Goal: Find specific page/section: Find specific page/section

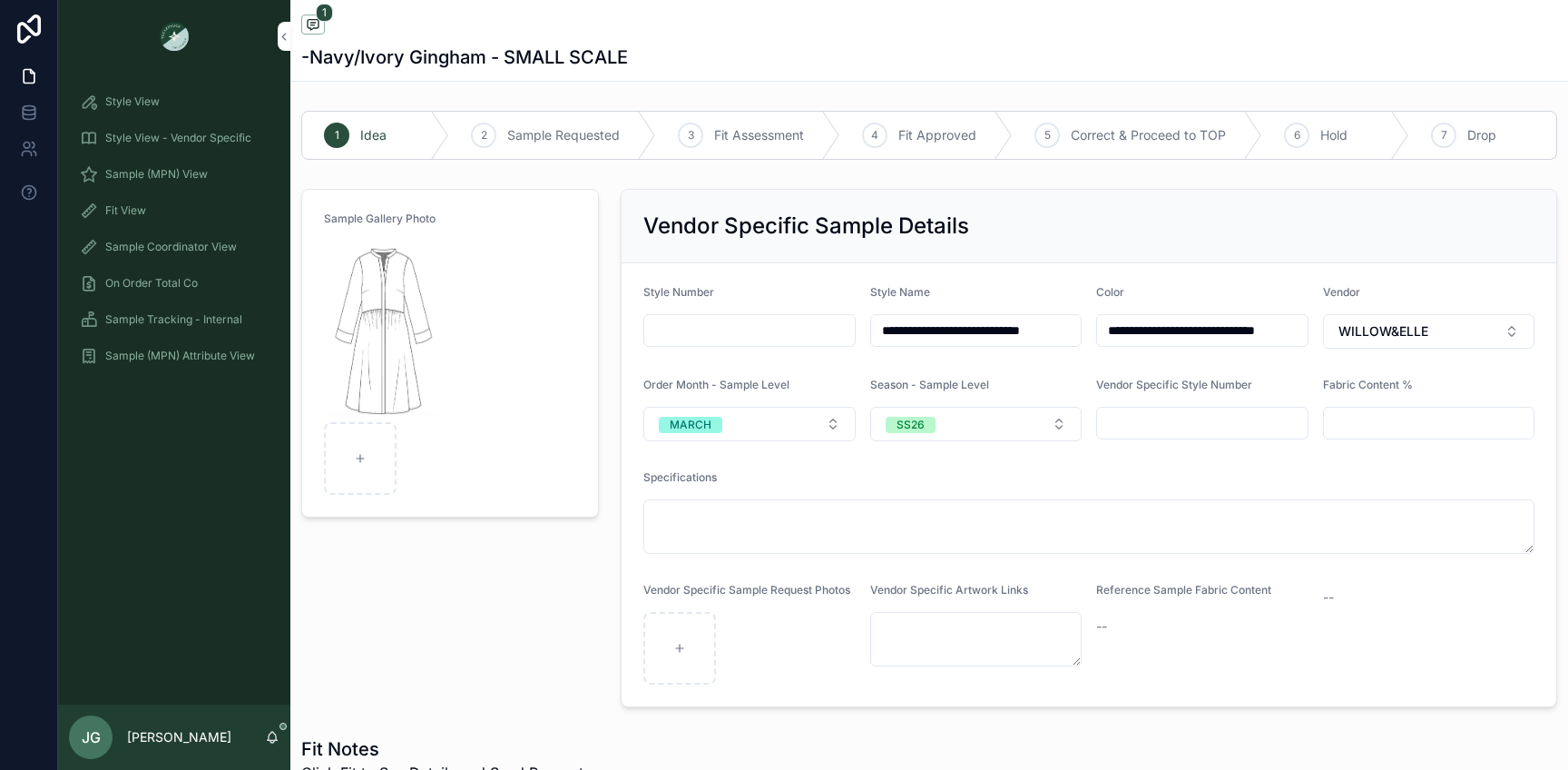
scroll to position [817, 0]
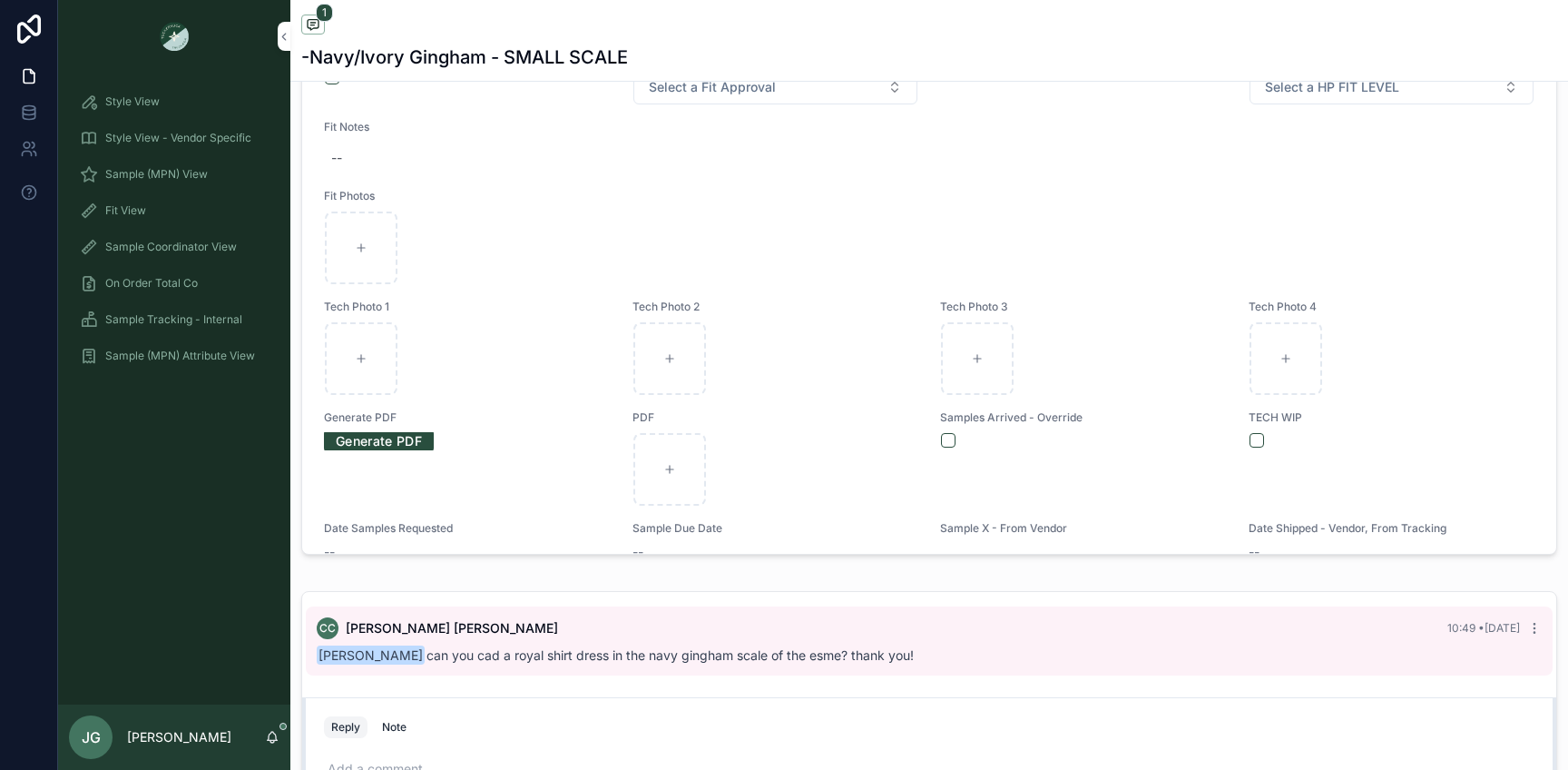
click at [189, 181] on span "Sample (MPN) View" at bounding box center [157, 174] width 103 height 15
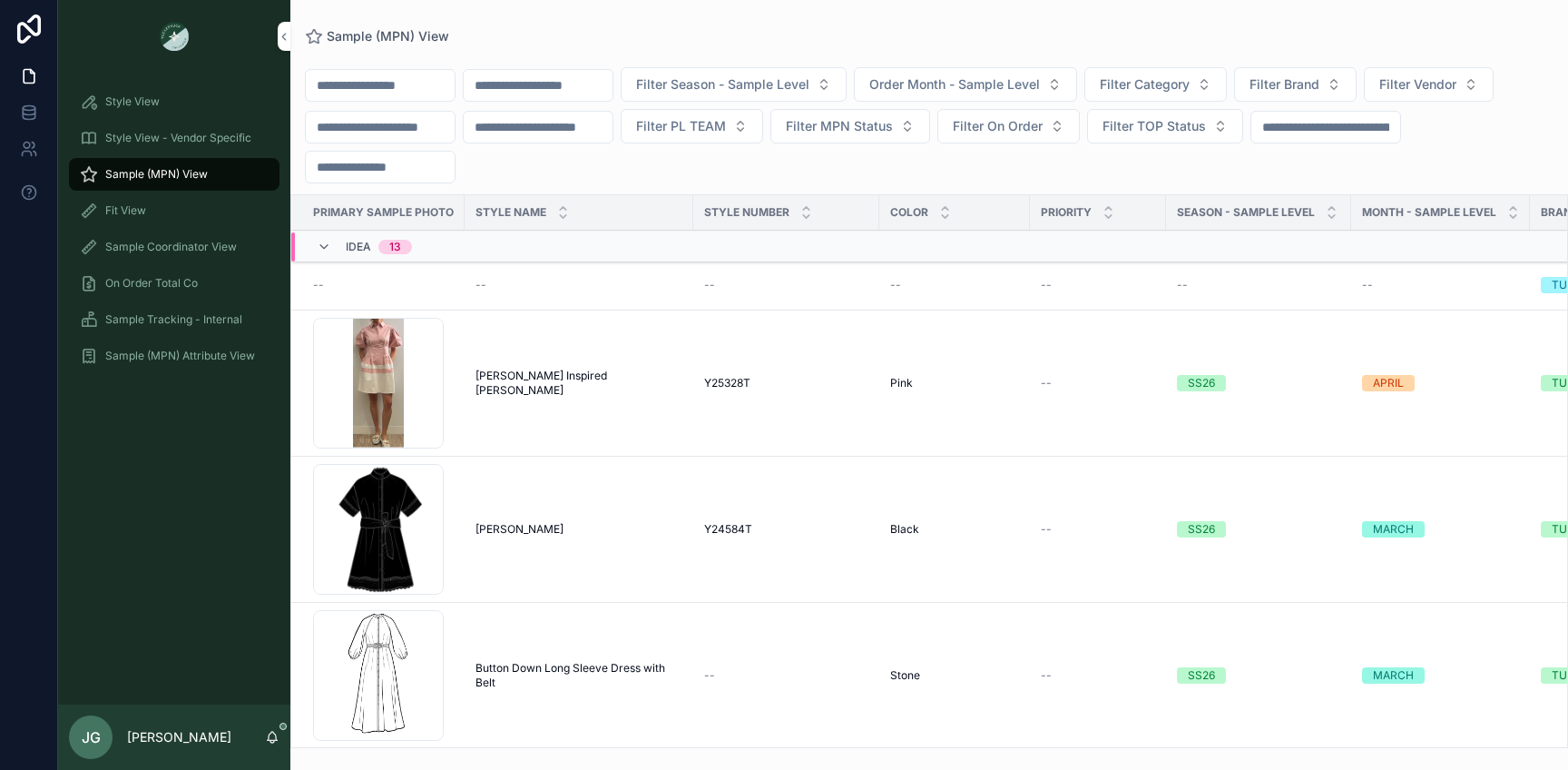
scroll to position [161, 0]
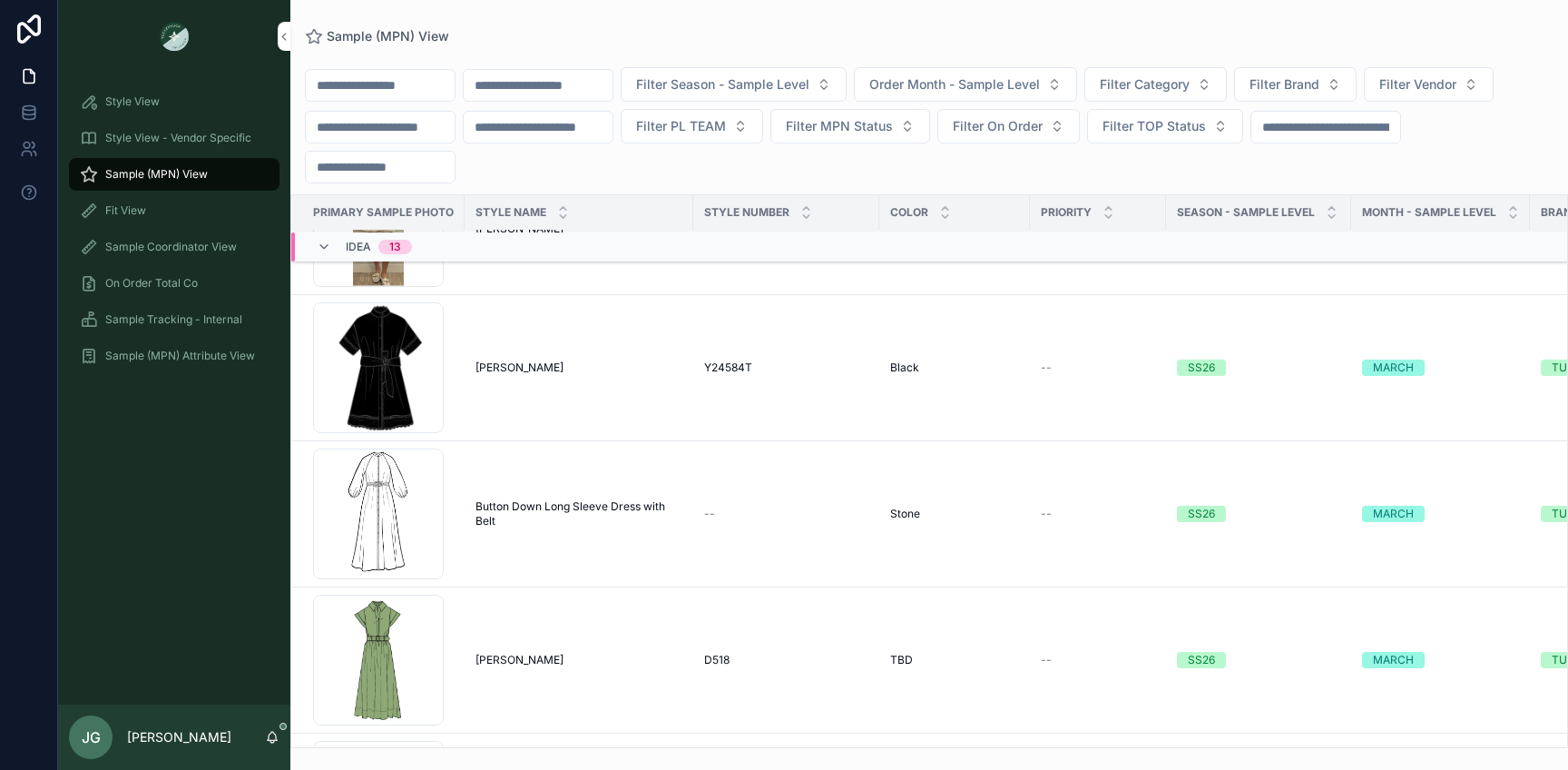
click at [741, 85] on span "Filter Season - Sample Level" at bounding box center [722, 84] width 173 height 18
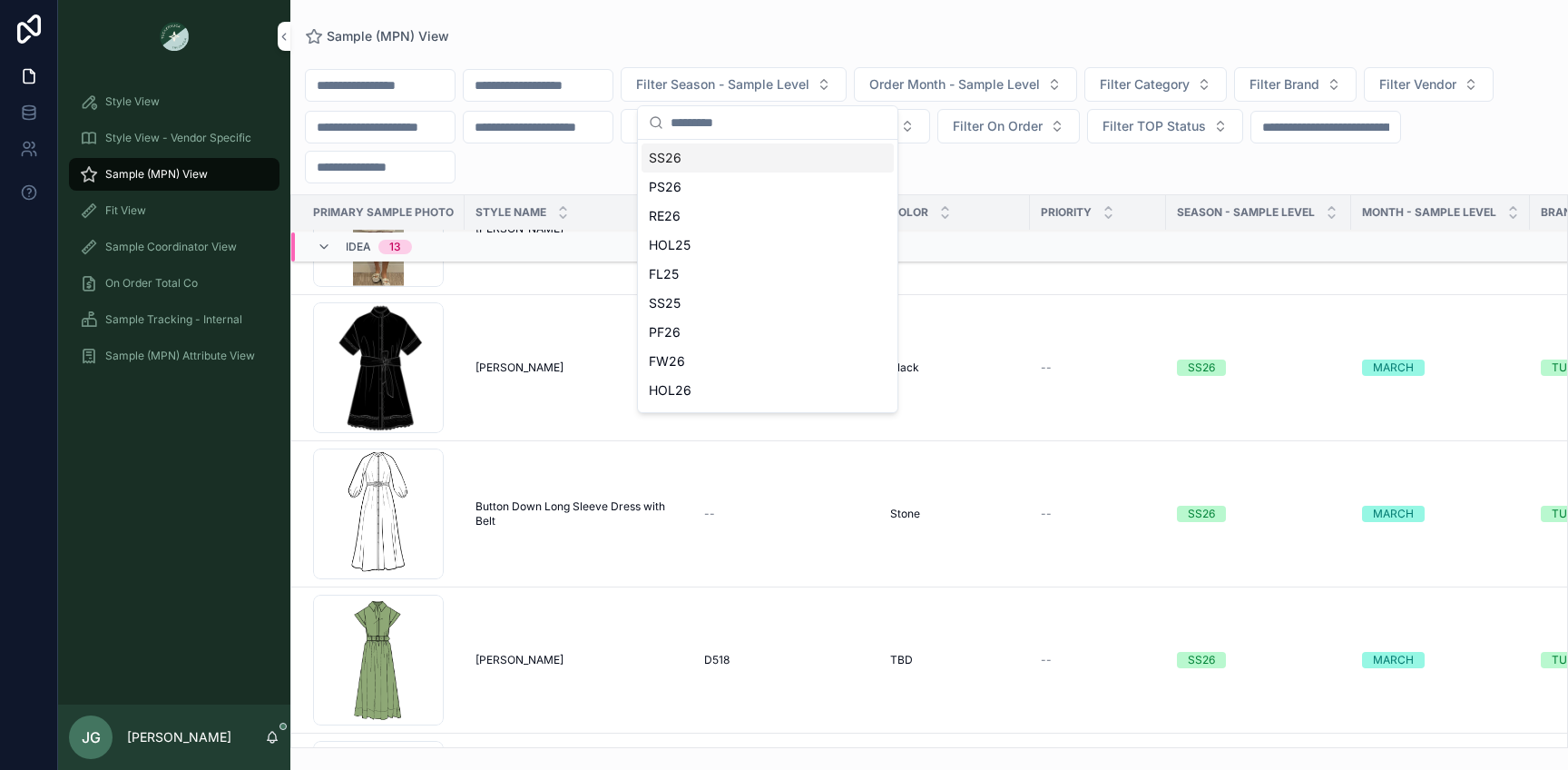
click at [682, 60] on div "Filter Season - Sample Level Order Month - Sample Level Filter Category Filter …" at bounding box center [929, 396] width 1277 height 704
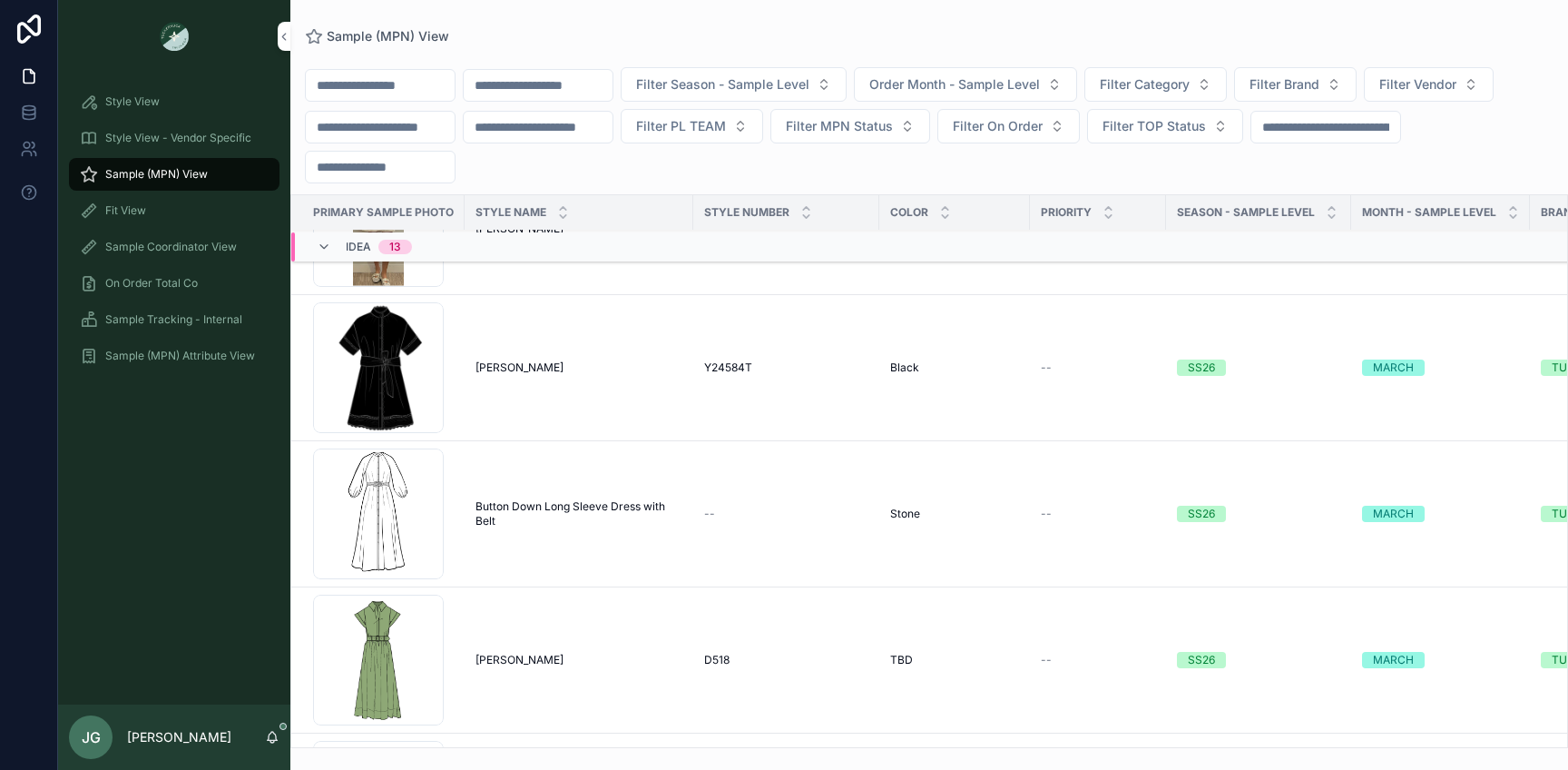
click at [691, 76] on span "Filter Season - Sample Level" at bounding box center [722, 84] width 173 height 18
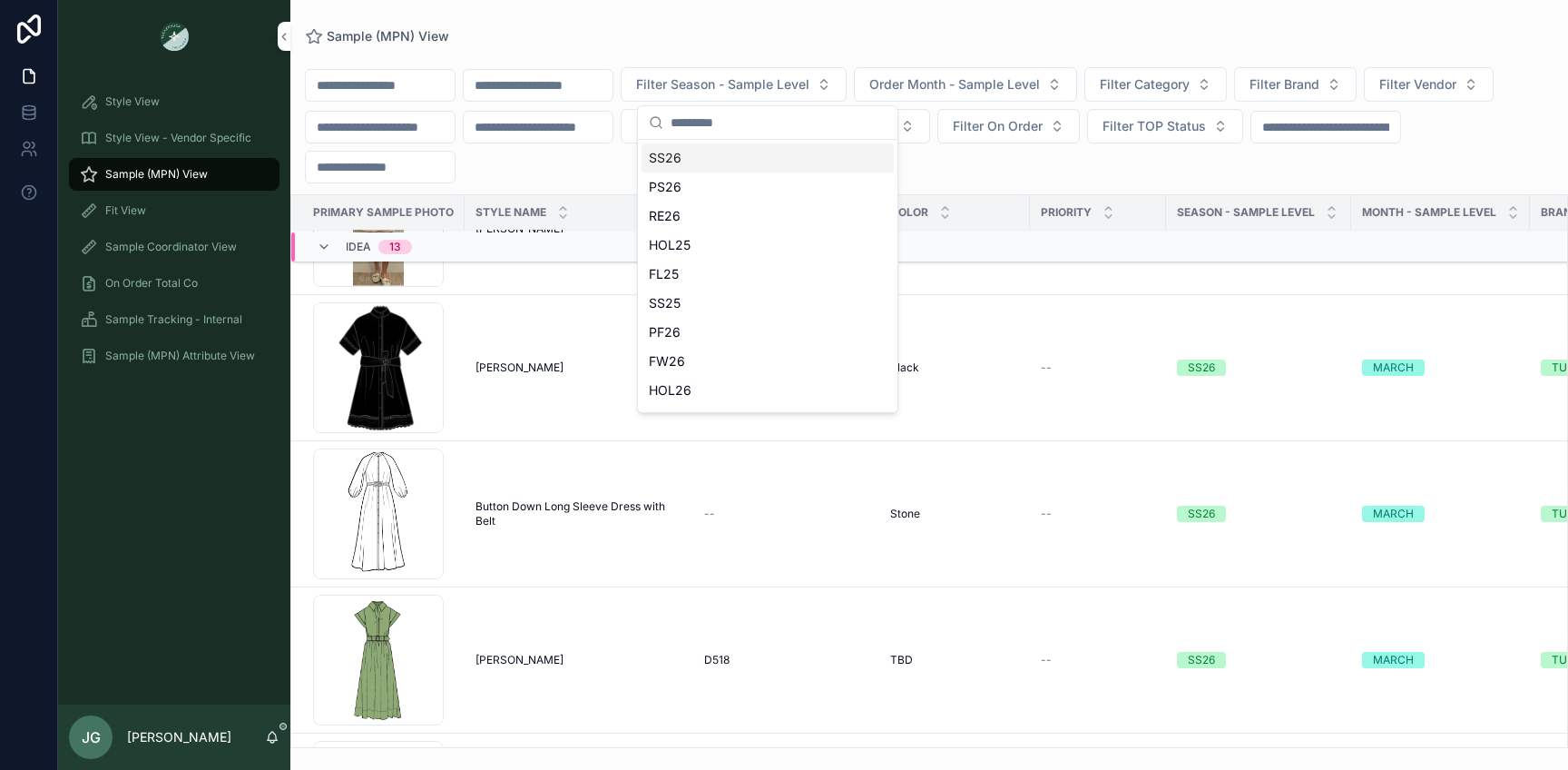
click at [522, 23] on div "Sample (MPN) View Filter Season - Sample Level Order Month - Sample Level Filte…" at bounding box center [929, 374] width 1277 height 748
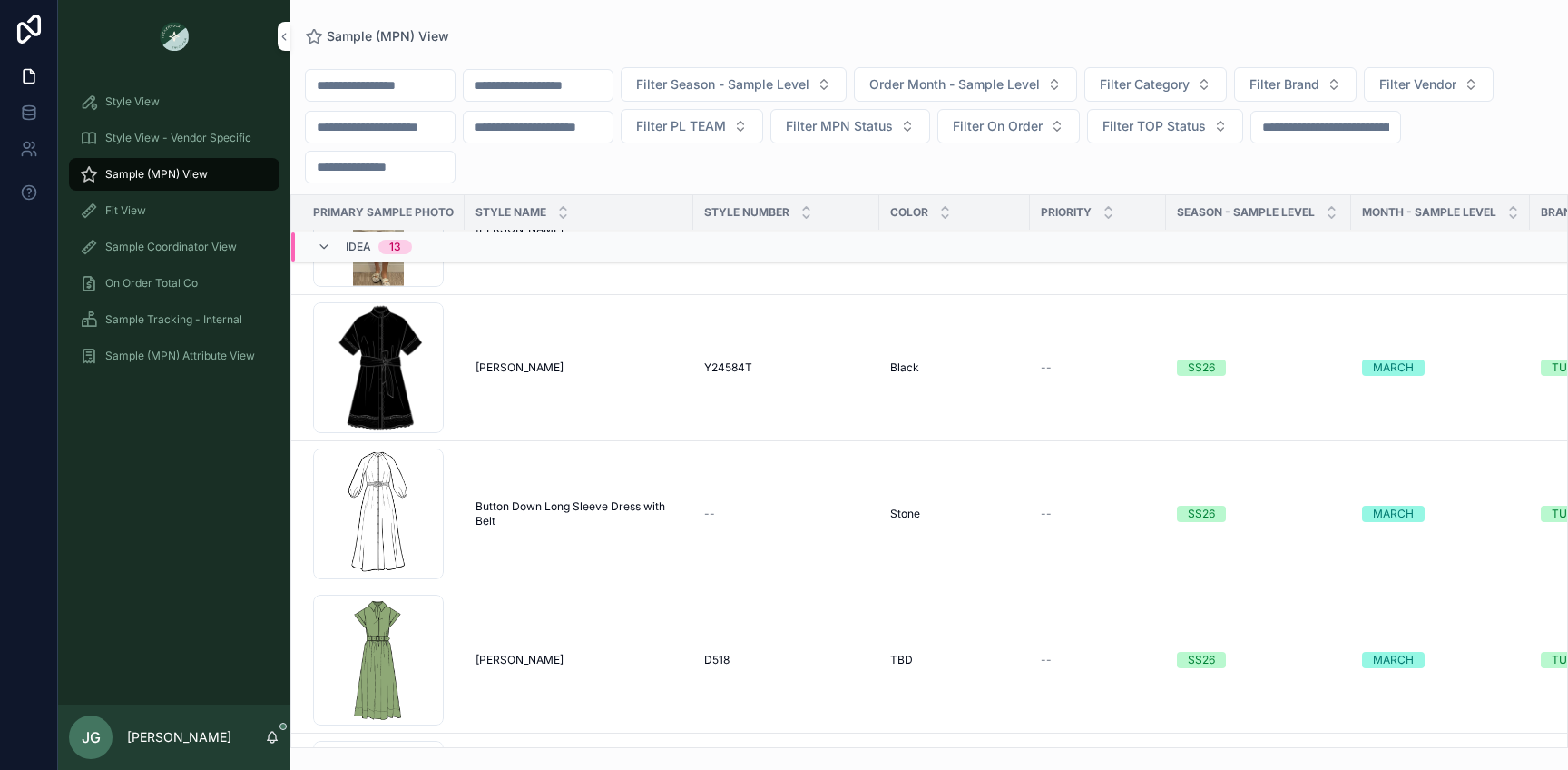
click at [151, 143] on span "Style View - Vendor Specific" at bounding box center [178, 138] width 146 height 15
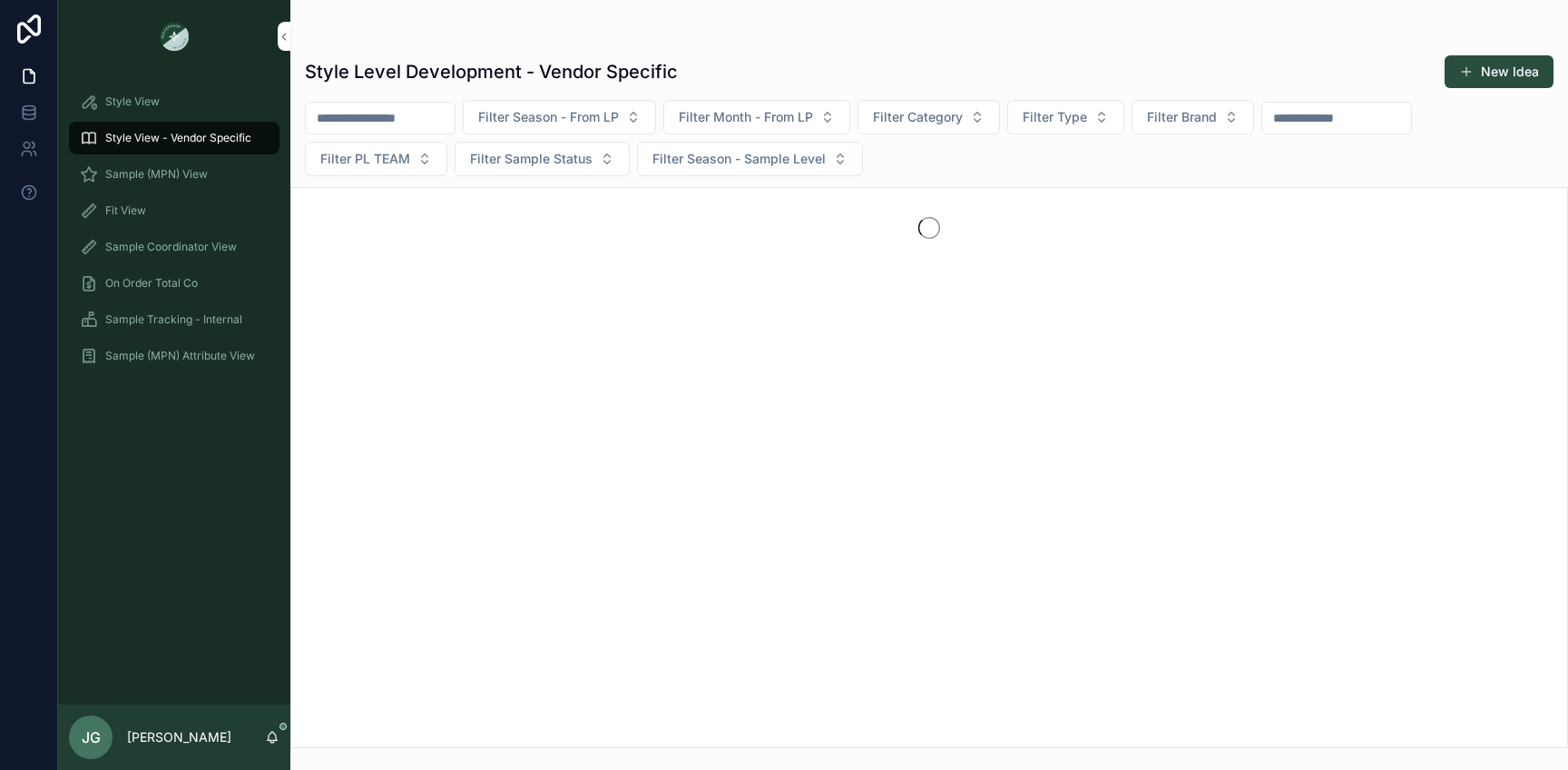
click at [146, 204] on div "Fit View" at bounding box center [174, 211] width 189 height 29
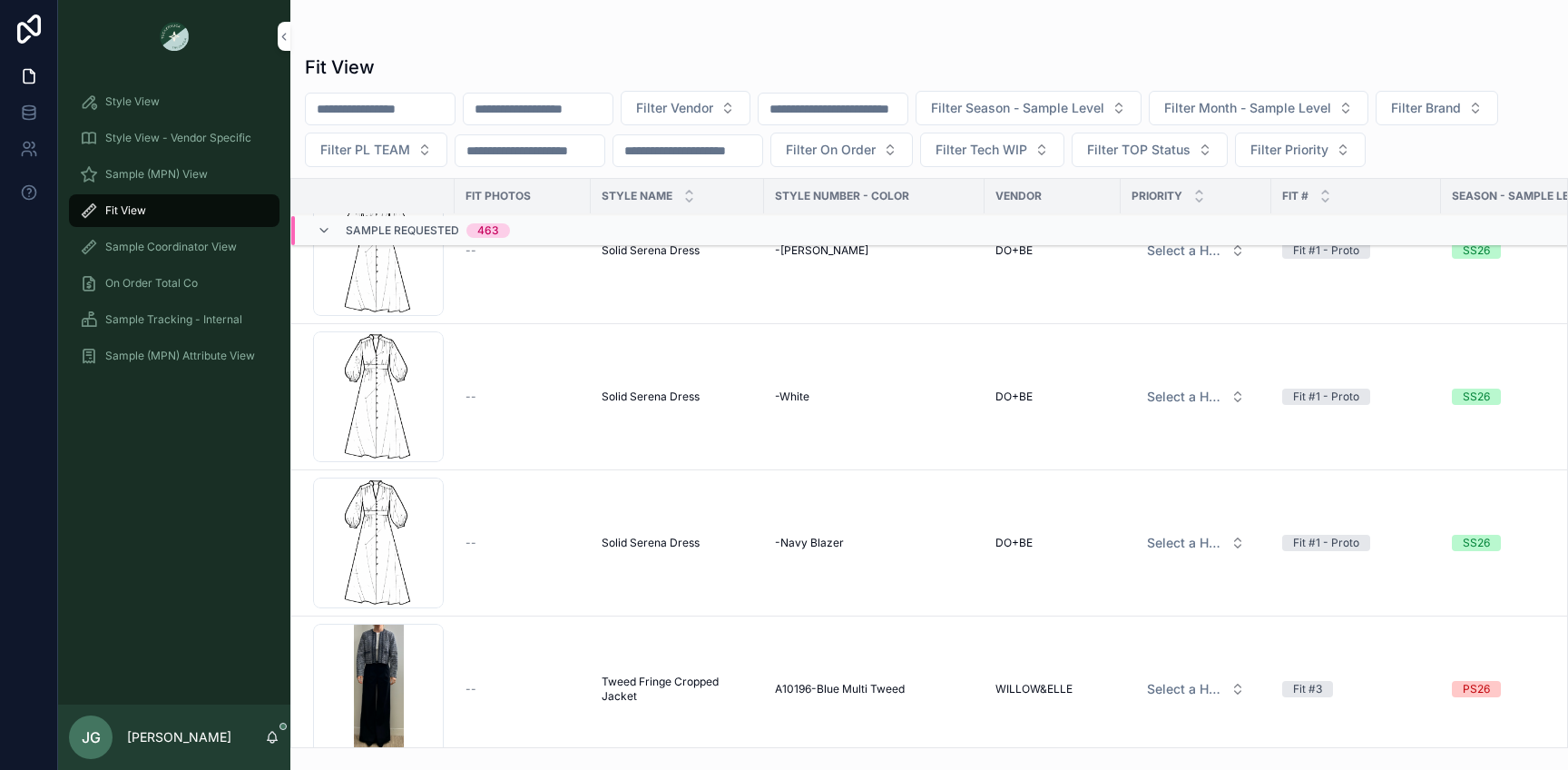
scroll to position [1235, 0]
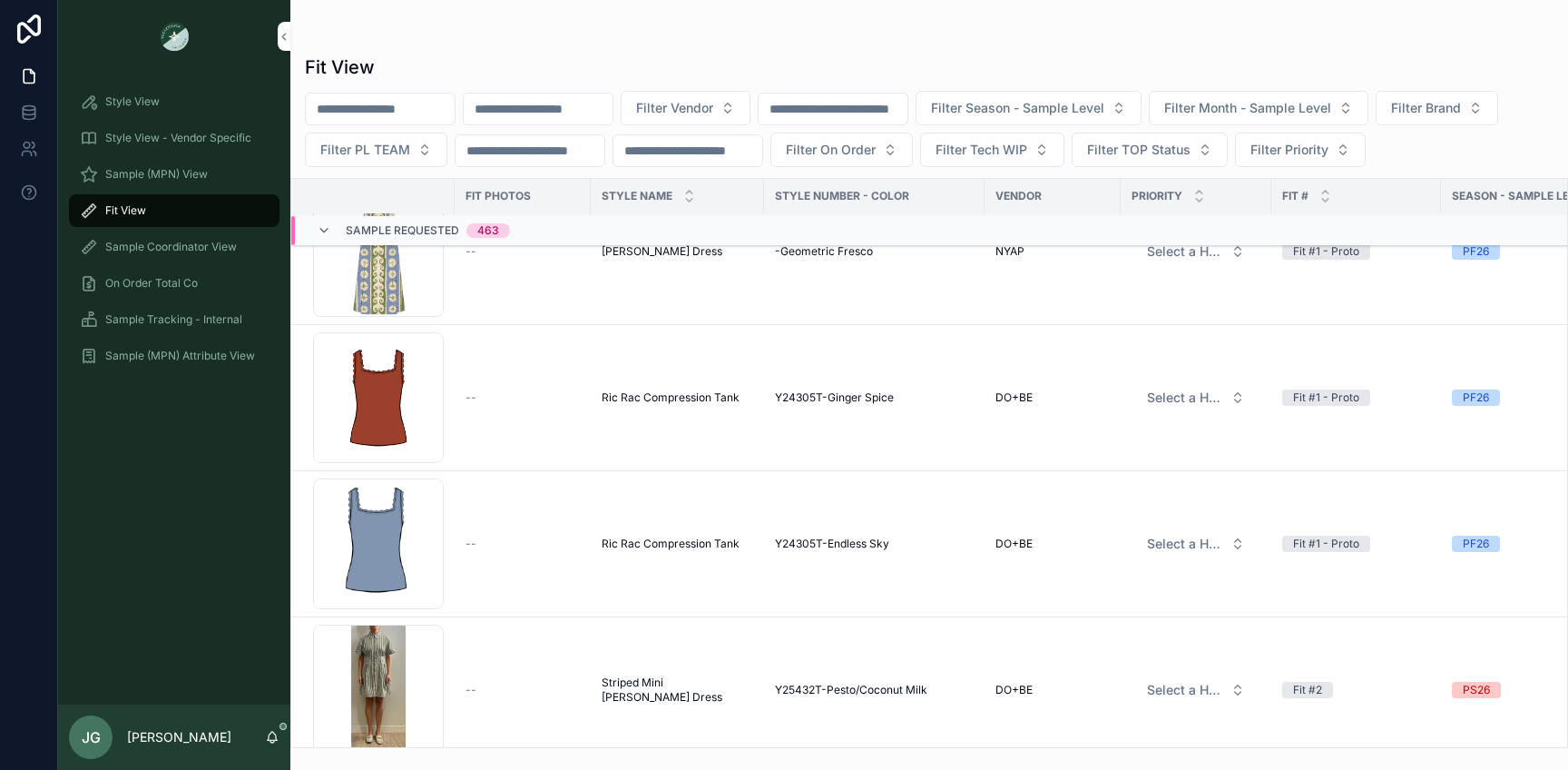
click at [137, 138] on span "Style View - Vendor Specific" at bounding box center [178, 138] width 146 height 15
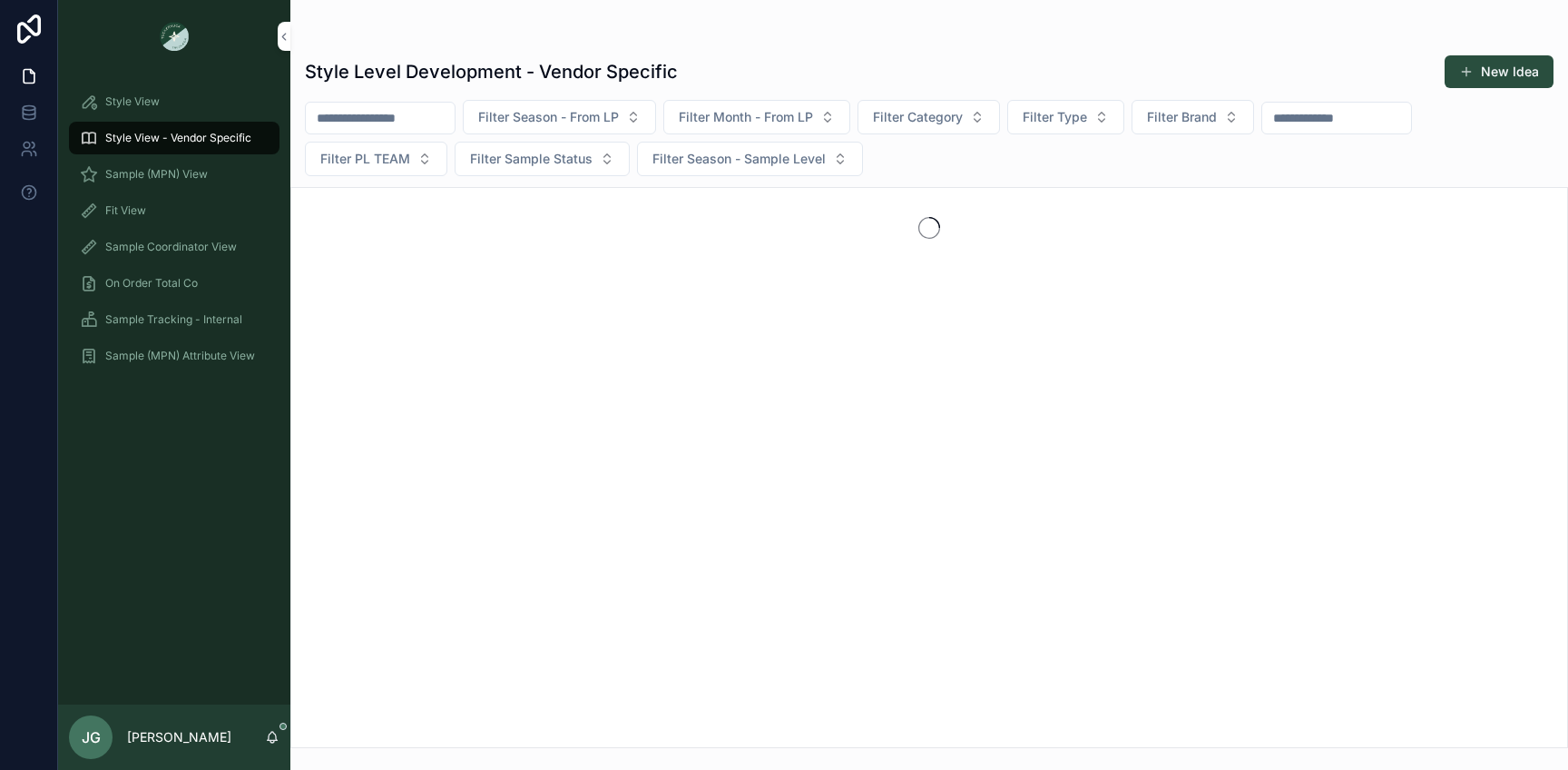
click at [137, 170] on span "Sample (MPN) View" at bounding box center [157, 174] width 103 height 15
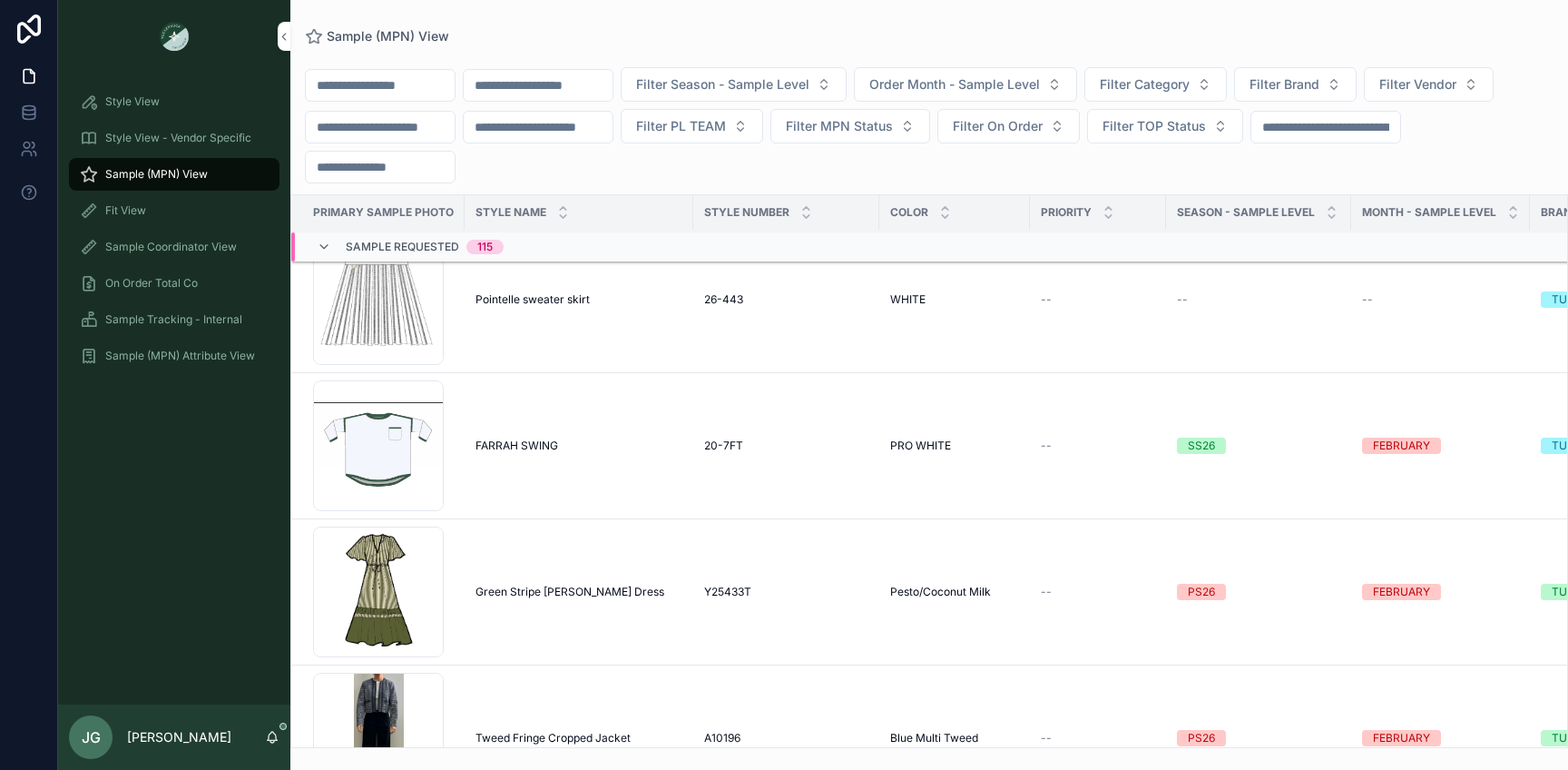
scroll to position [2983, 0]
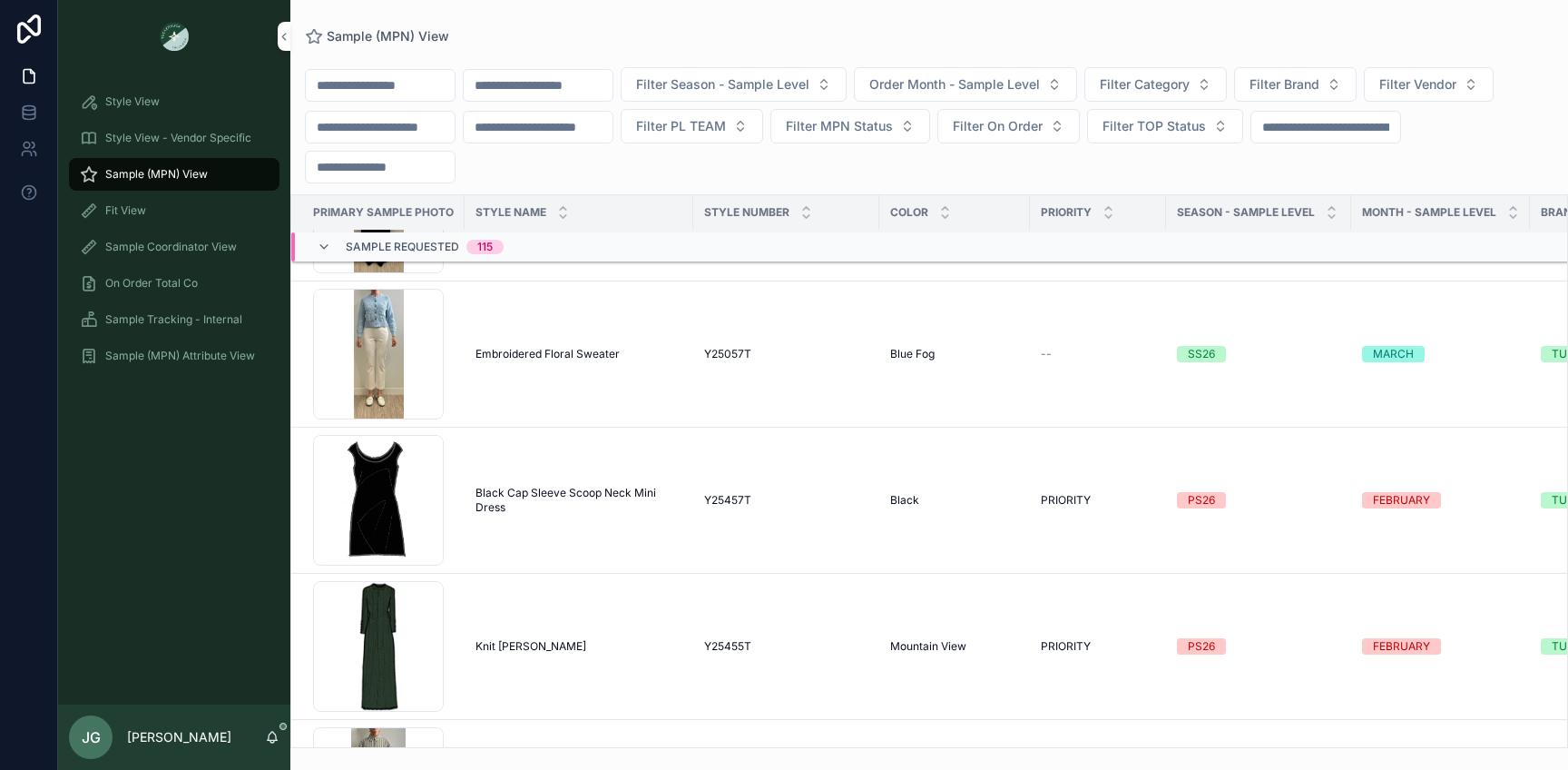
click at [393, 85] on input "scrollable content" at bounding box center [380, 85] width 148 height 26
type input "**********"
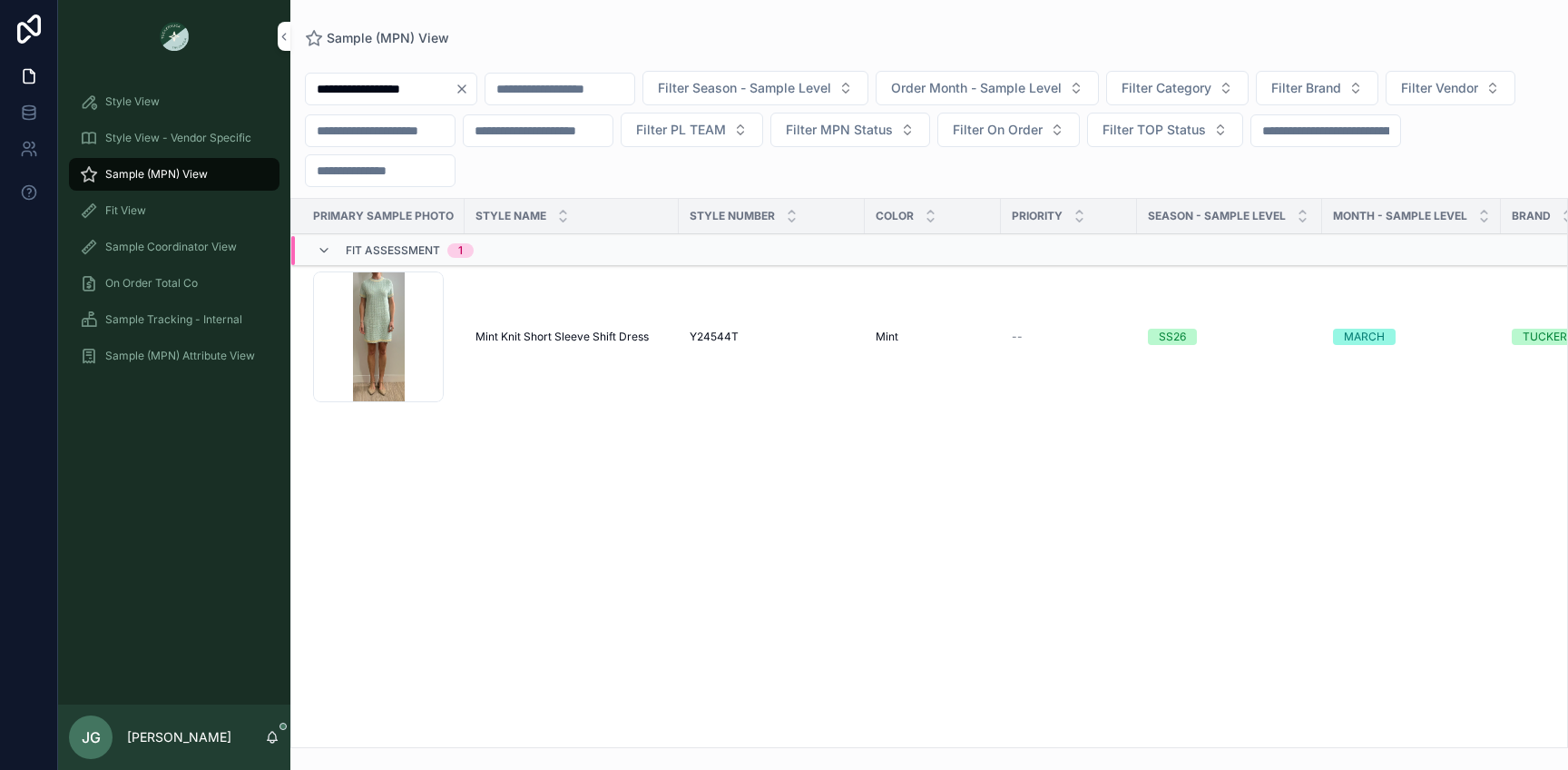
click at [398, 362] on div "Screenshot-2025-09-23-at-10.00.28-AM .png" at bounding box center [378, 336] width 131 height 131
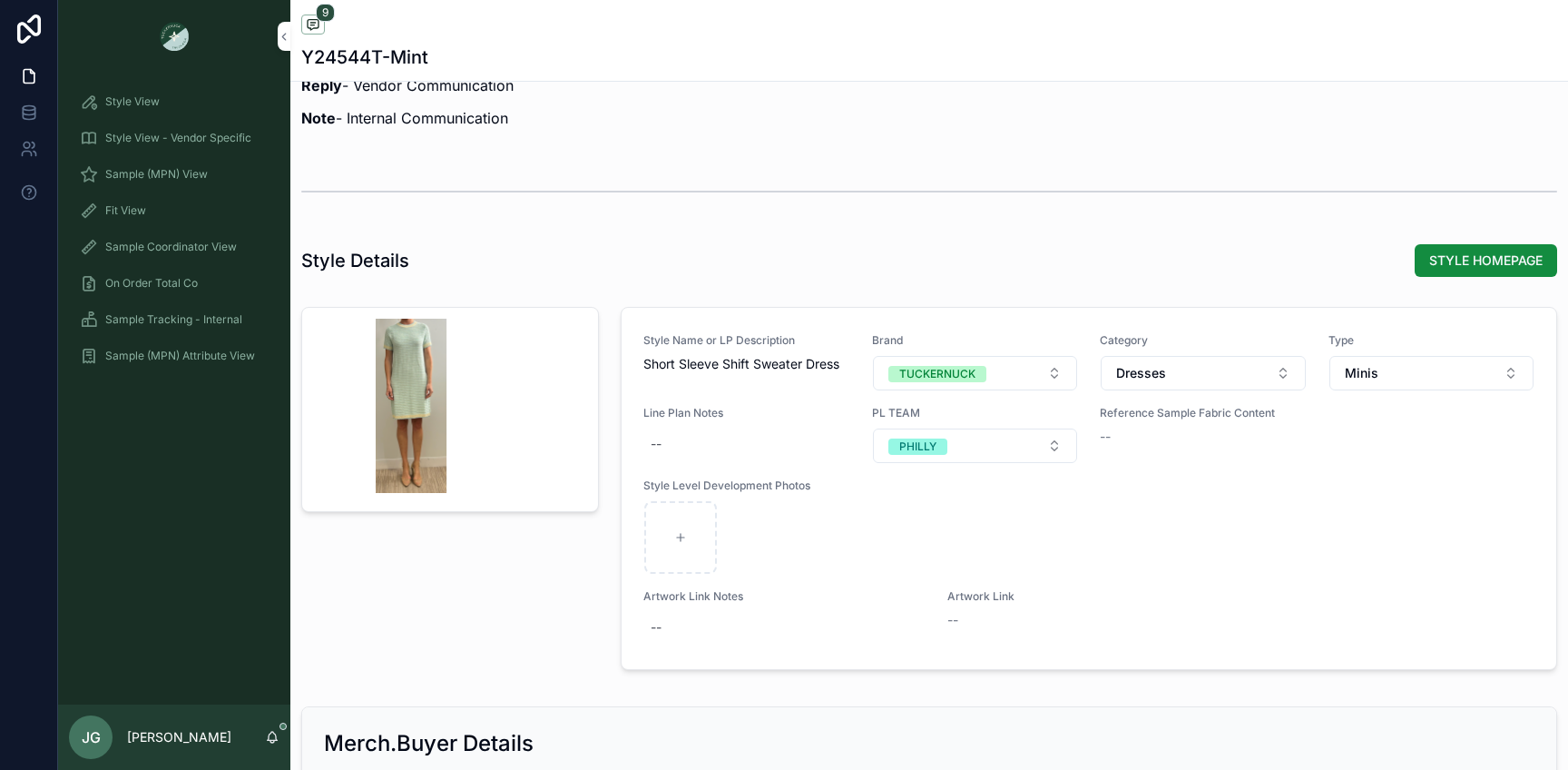
scroll to position [2065, 0]
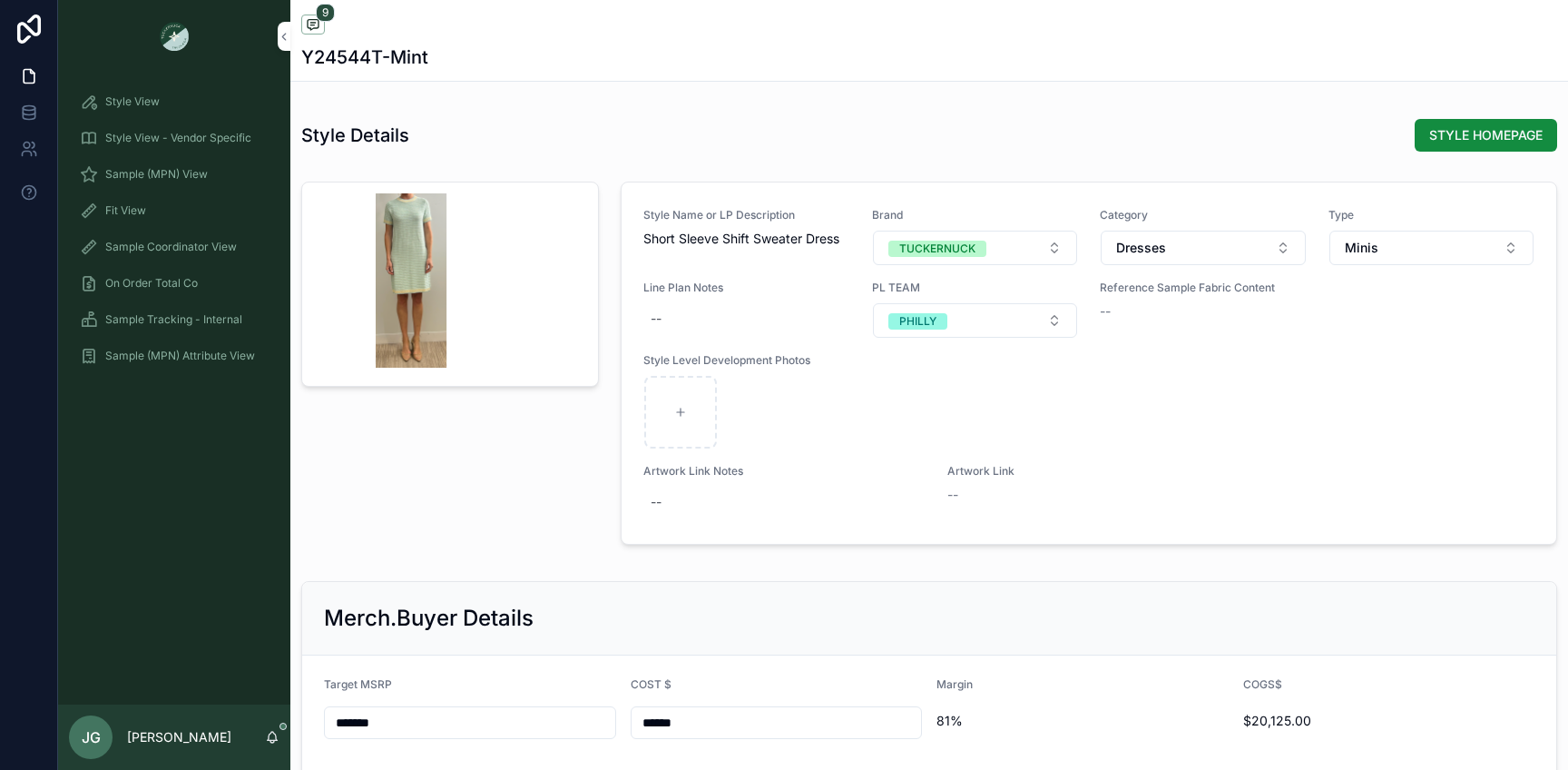
click at [402, 305] on div "scrollable content" at bounding box center [411, 280] width 174 height 174
click at [0, 0] on div "scrollable content" at bounding box center [0, 0] width 0 height 0
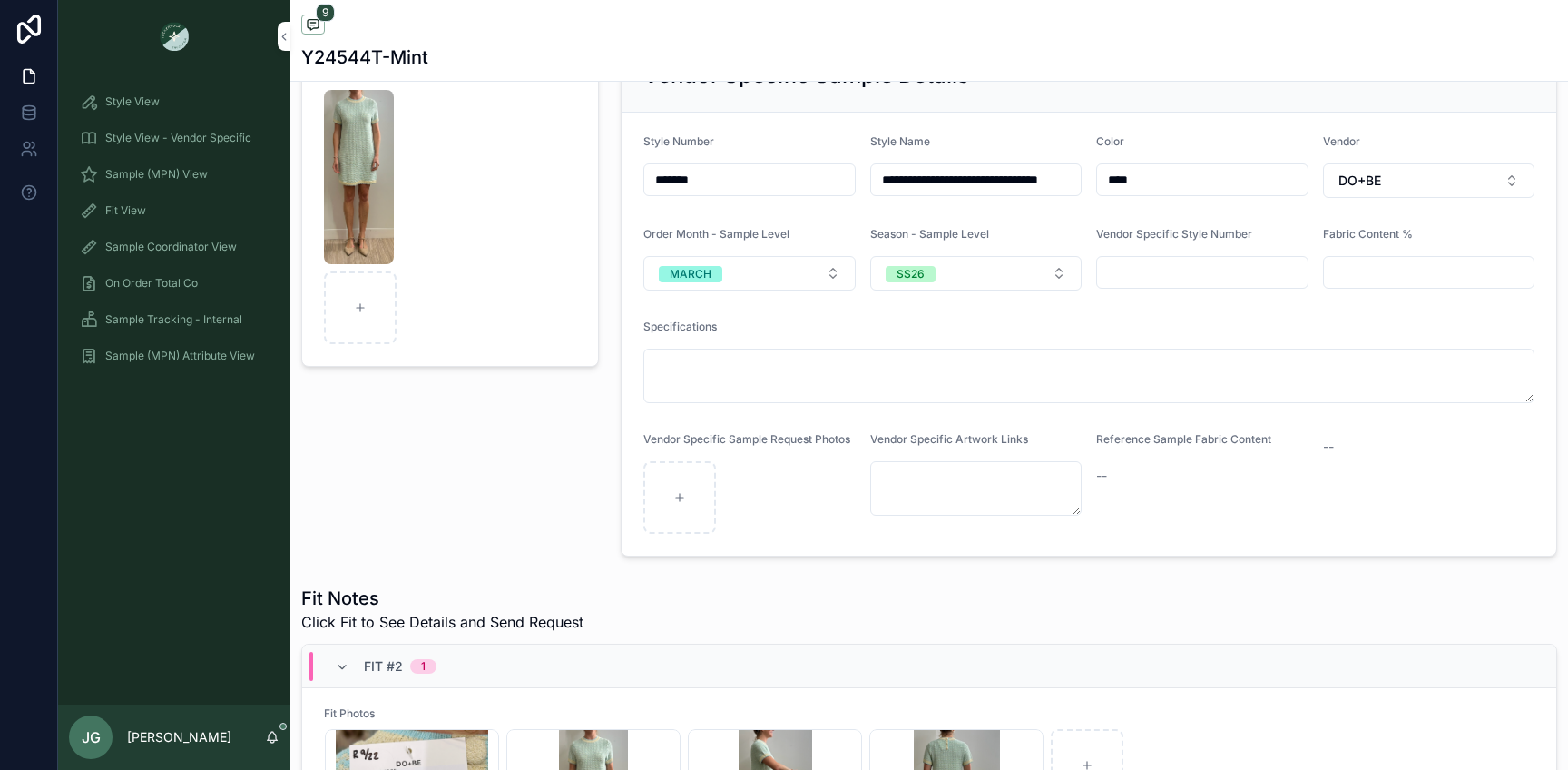
scroll to position [0, 0]
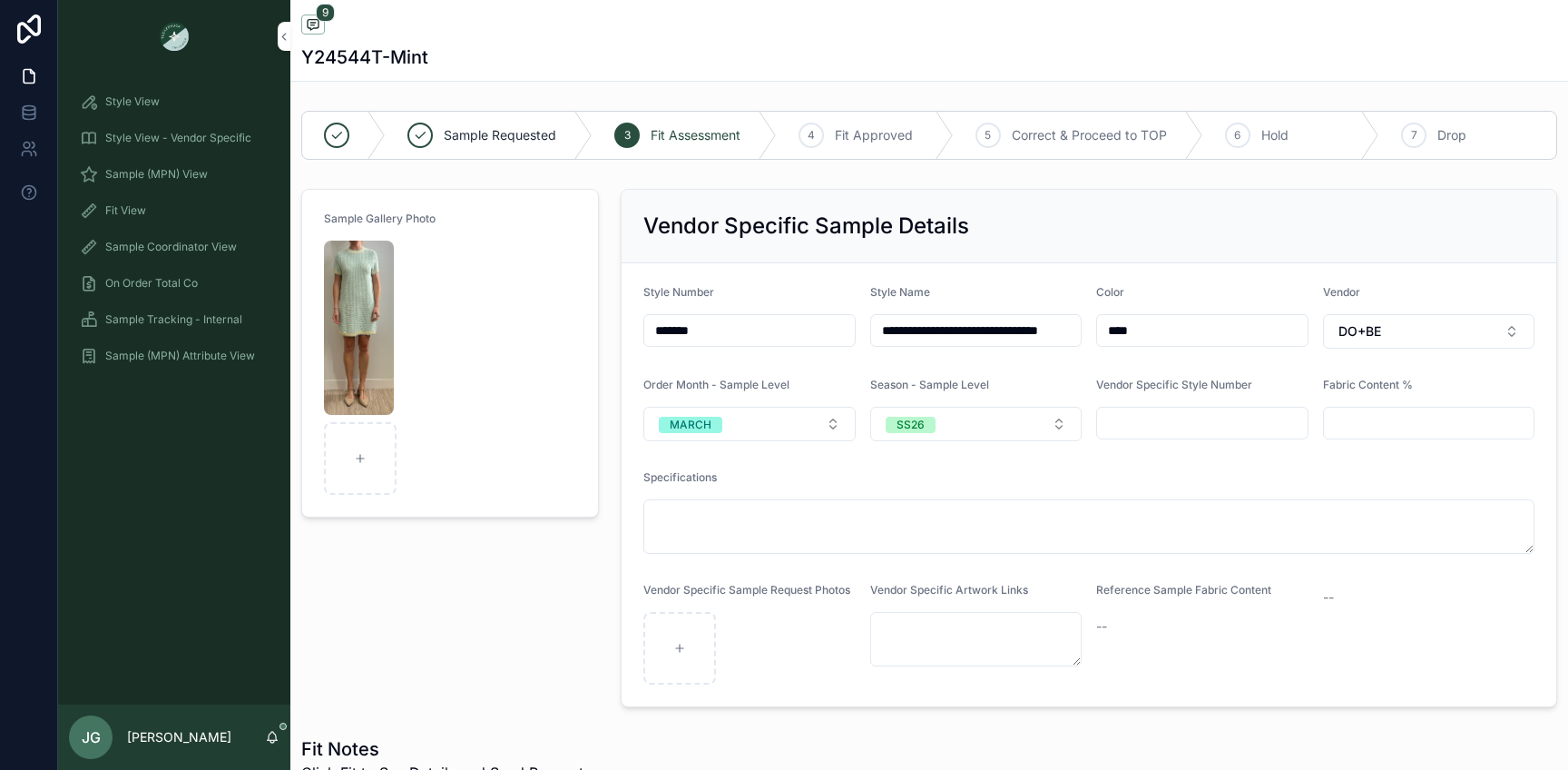
click at [369, 319] on img "scrollable content" at bounding box center [359, 327] width 70 height 174
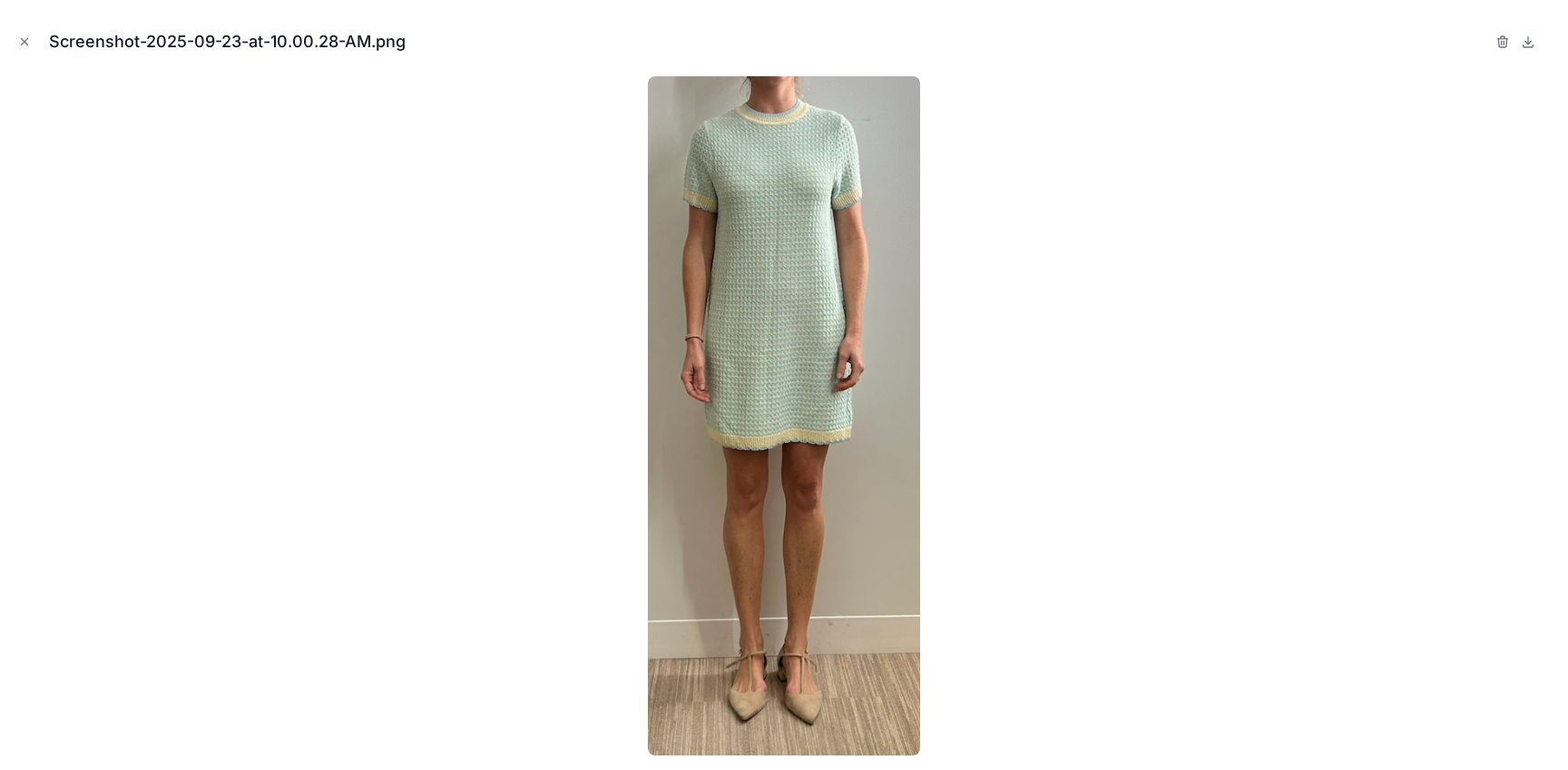
click at [369, 319] on div at bounding box center [784, 415] width 1539 height 679
click at [23, 40] on icon "Close modal" at bounding box center [25, 42] width 6 height 6
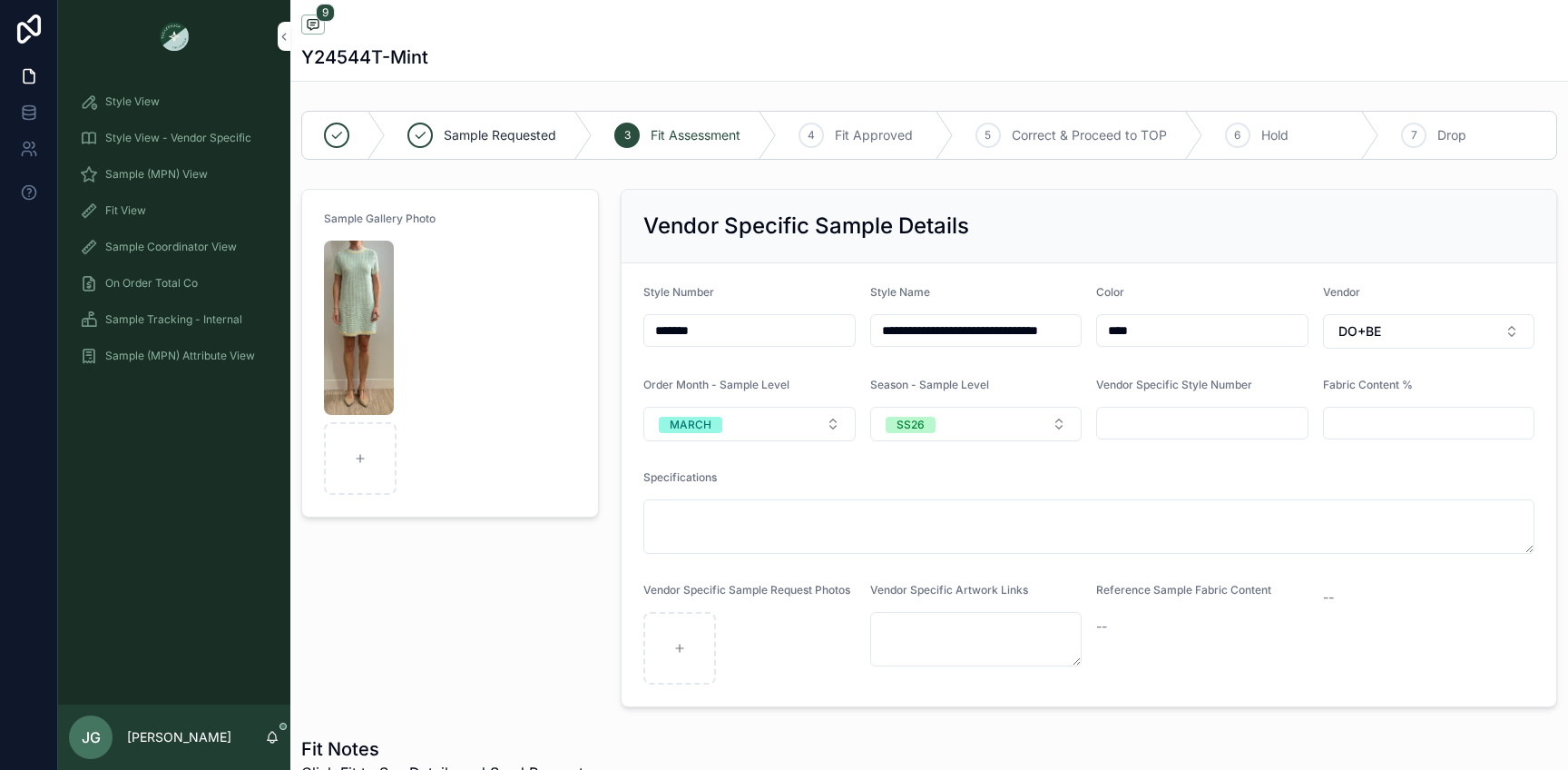
click at [166, 172] on span "Sample (MPN) View" at bounding box center [157, 174] width 103 height 15
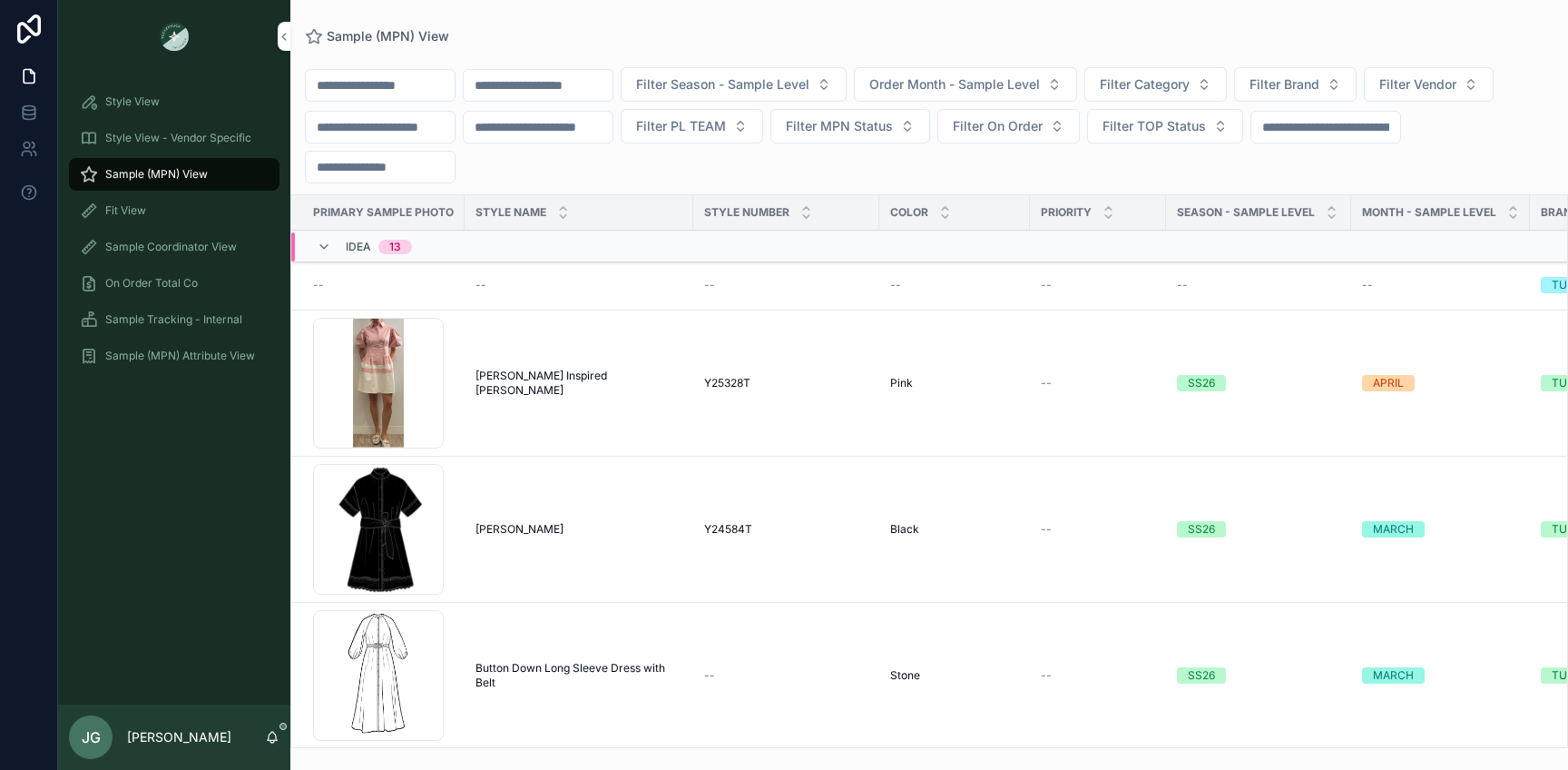
click at [418, 96] on input "scrollable content" at bounding box center [380, 85] width 148 height 26
paste input "**********"
type input "**********"
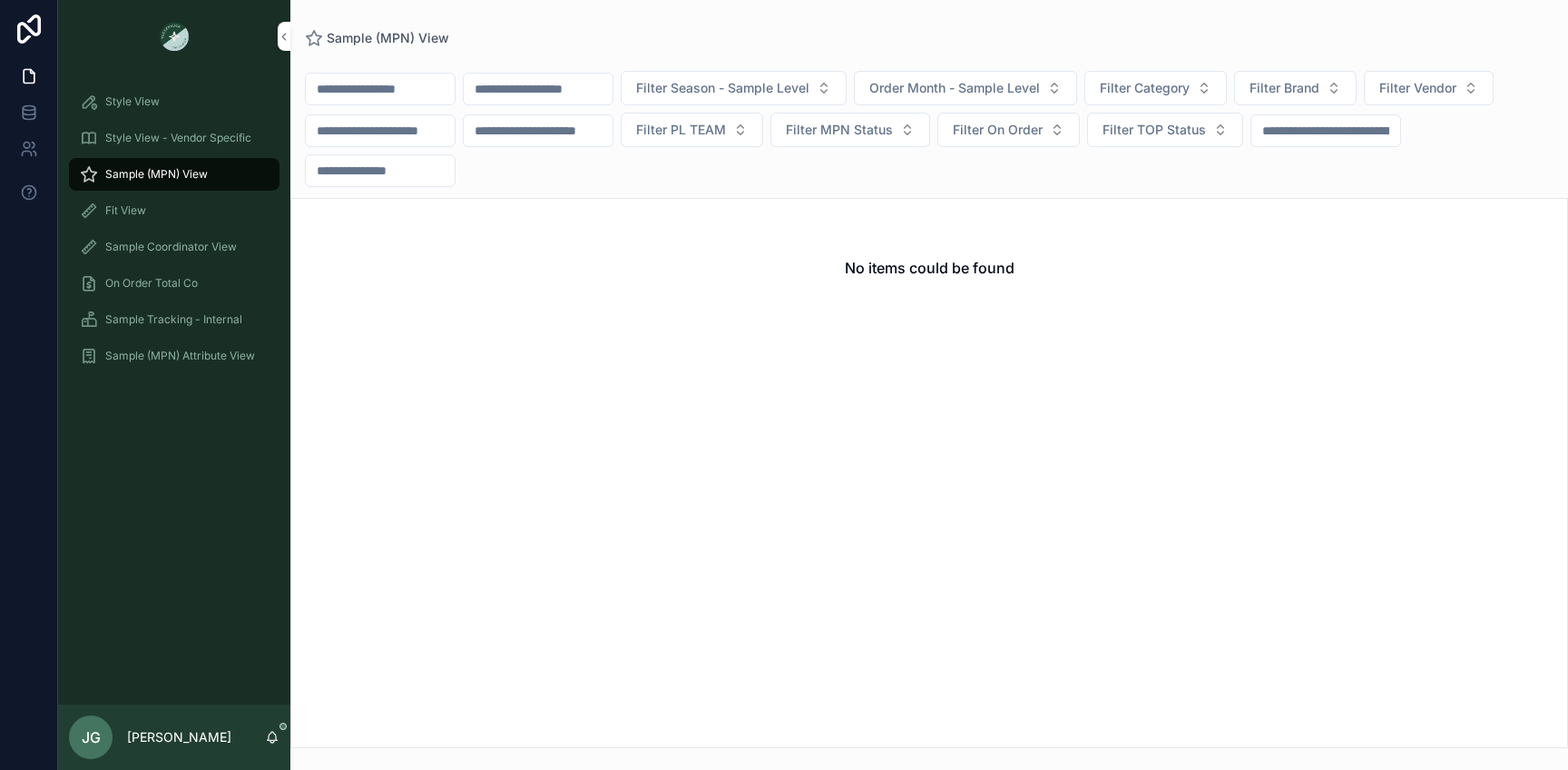
click at [510, 91] on input "scrollable content" at bounding box center [538, 89] width 148 height 26
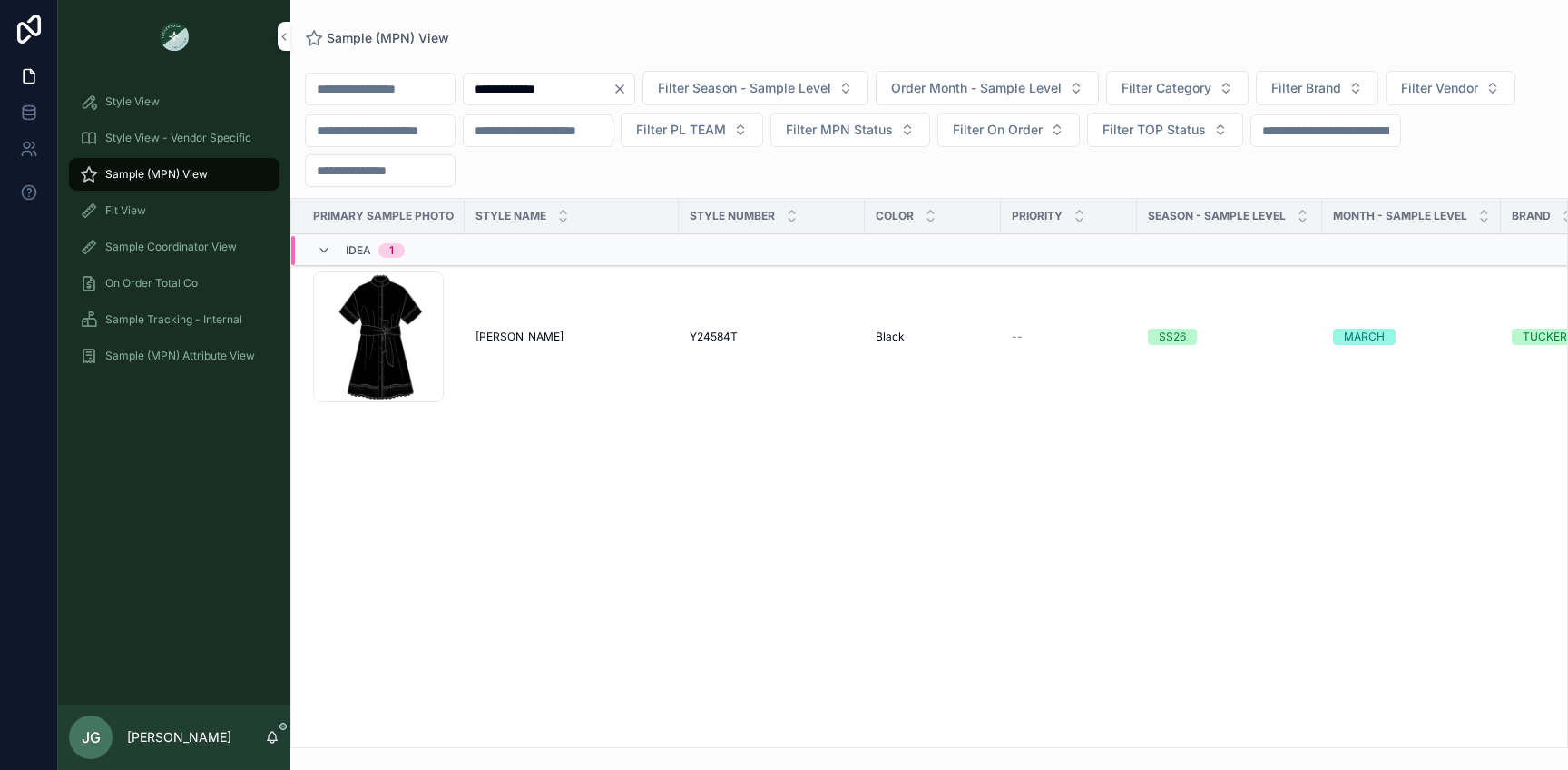
type input "**********"
click at [397, 373] on div "Cornelia_blk .png" at bounding box center [378, 336] width 131 height 131
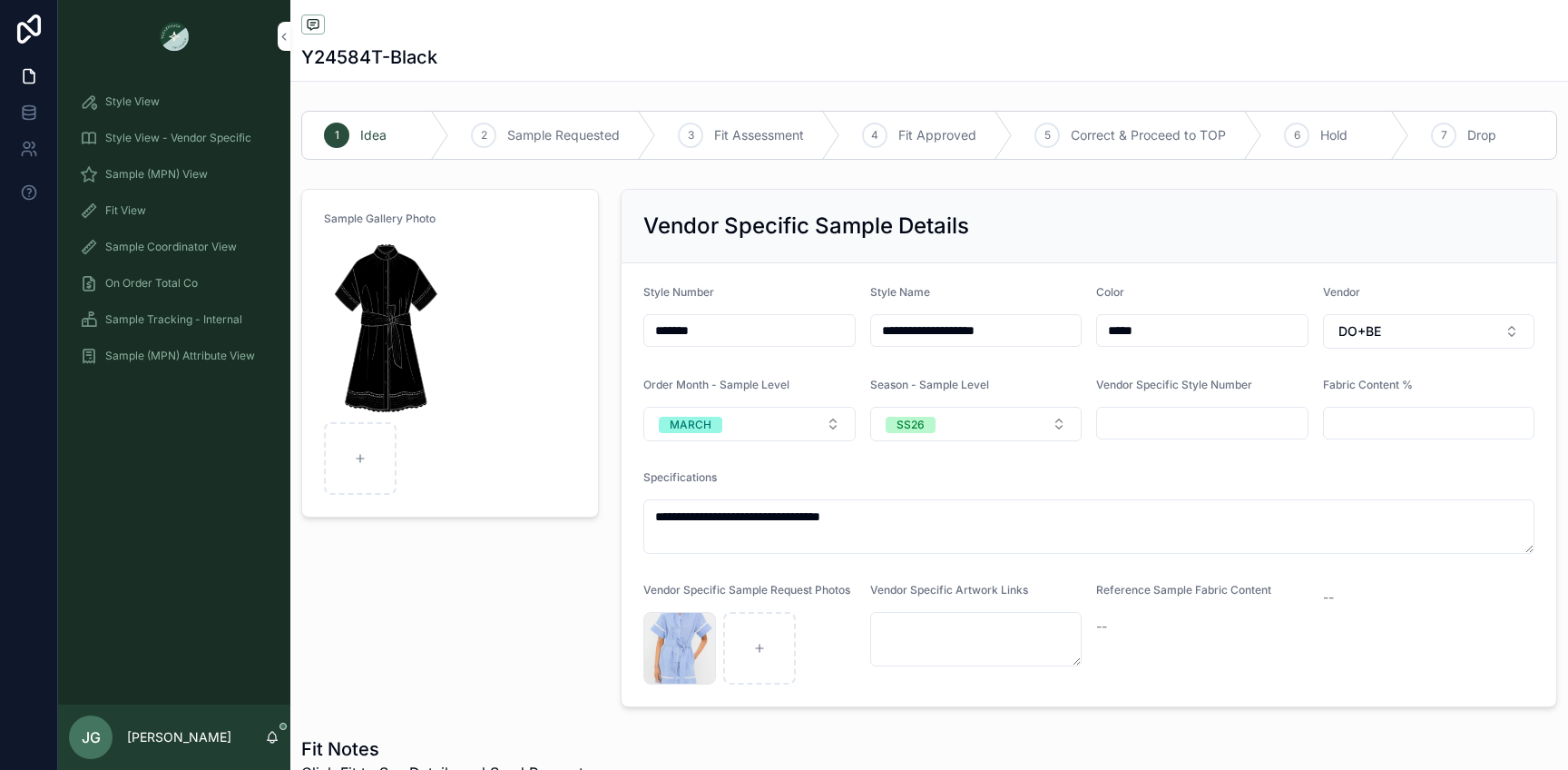
click at [788, 412] on button "MARCH" at bounding box center [750, 424] width 213 height 35
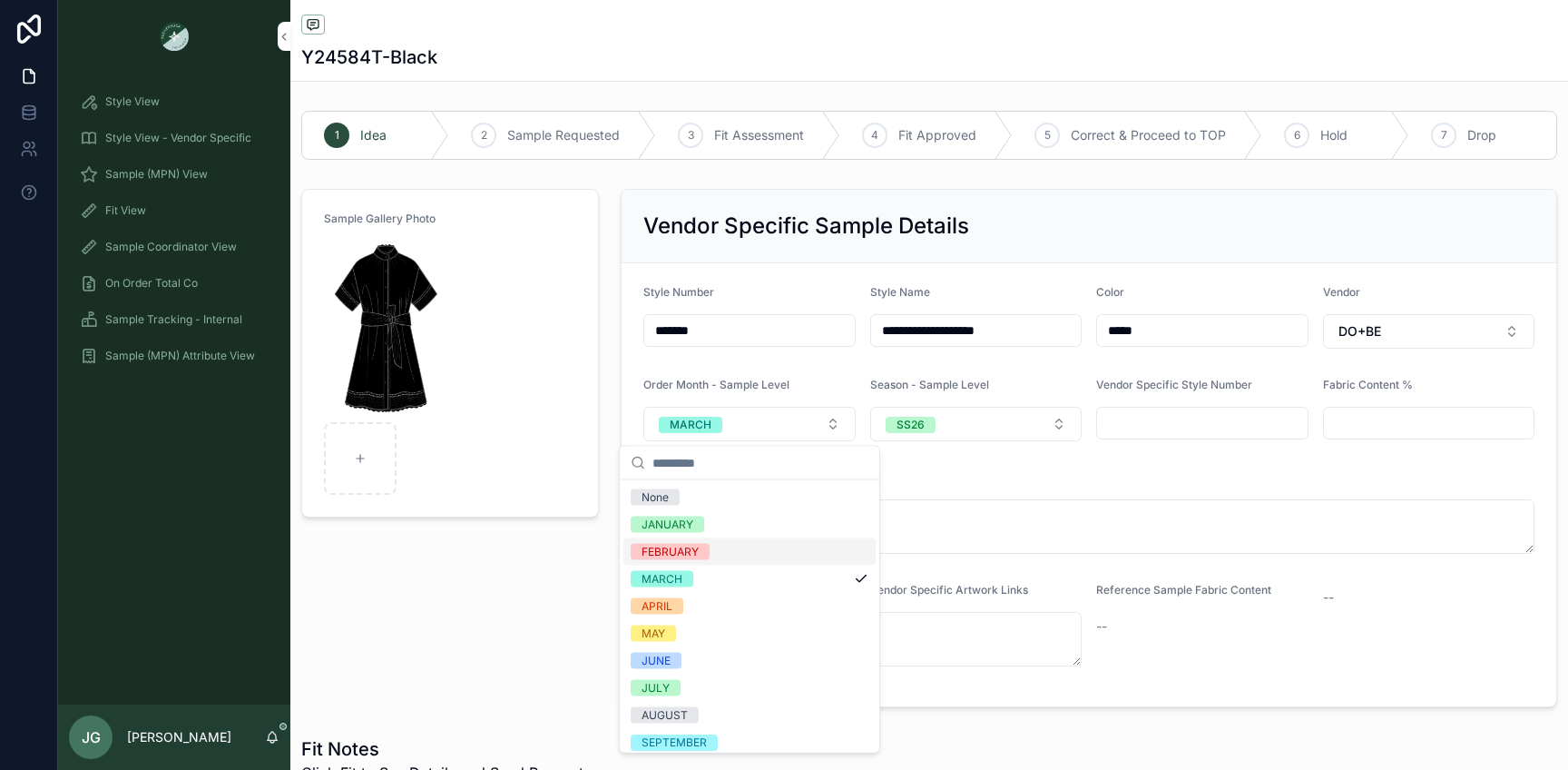
click at [734, 551] on div "FEBRUARY" at bounding box center [749, 552] width 252 height 28
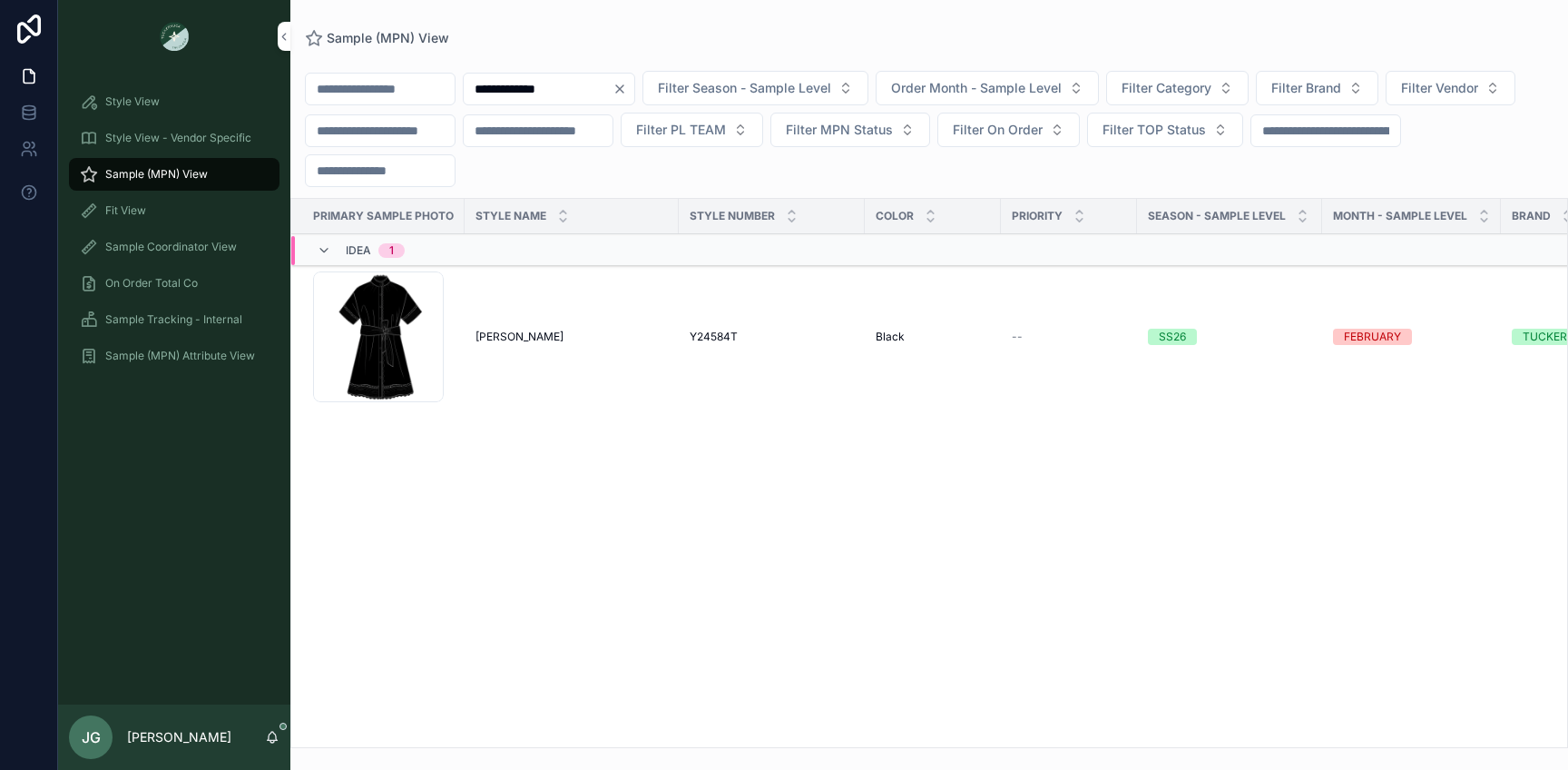
click at [627, 92] on icon "Clear" at bounding box center [620, 89] width 15 height 15
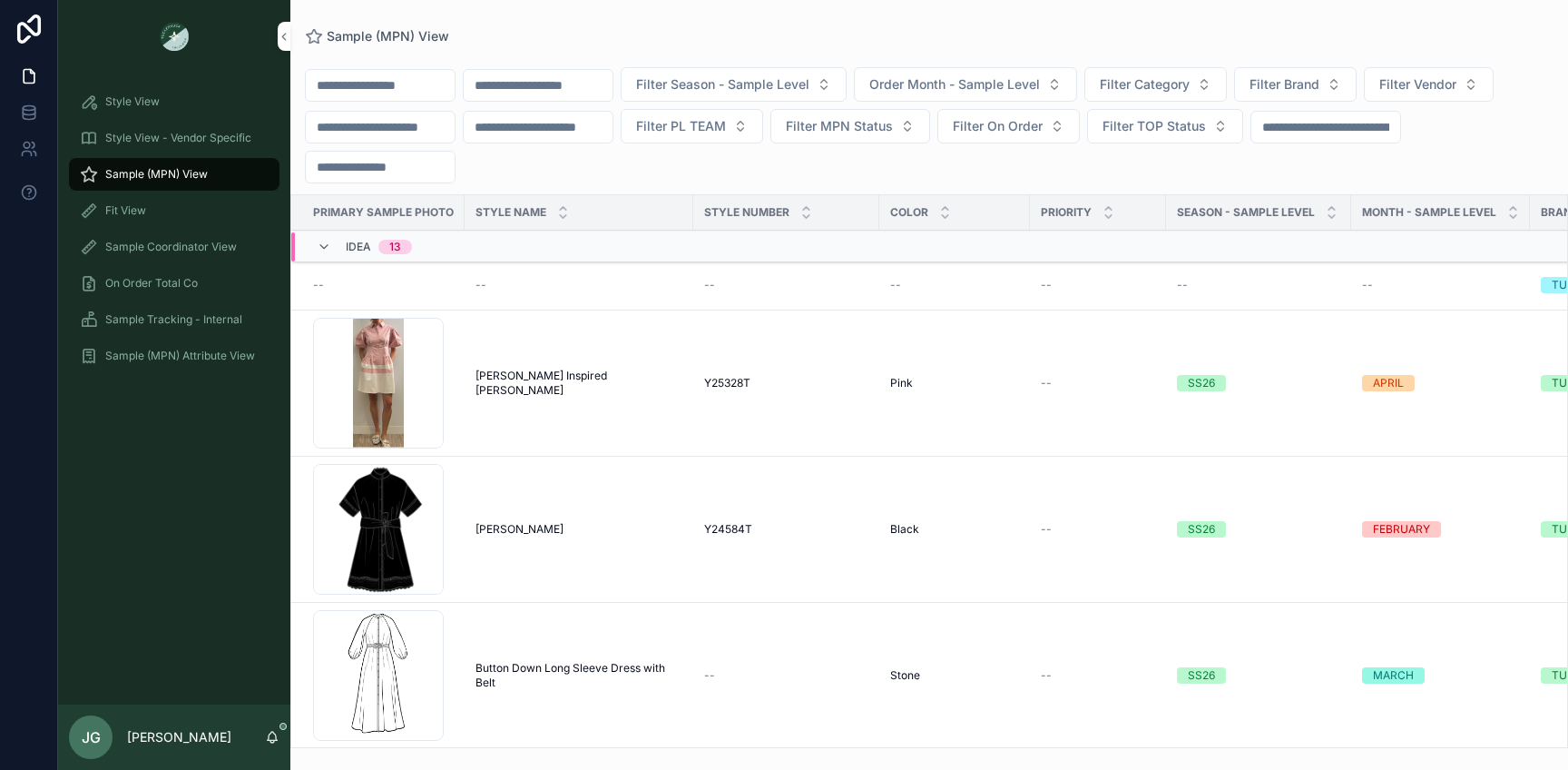
click at [193, 138] on span "Style View - Vendor Specific" at bounding box center [178, 138] width 146 height 15
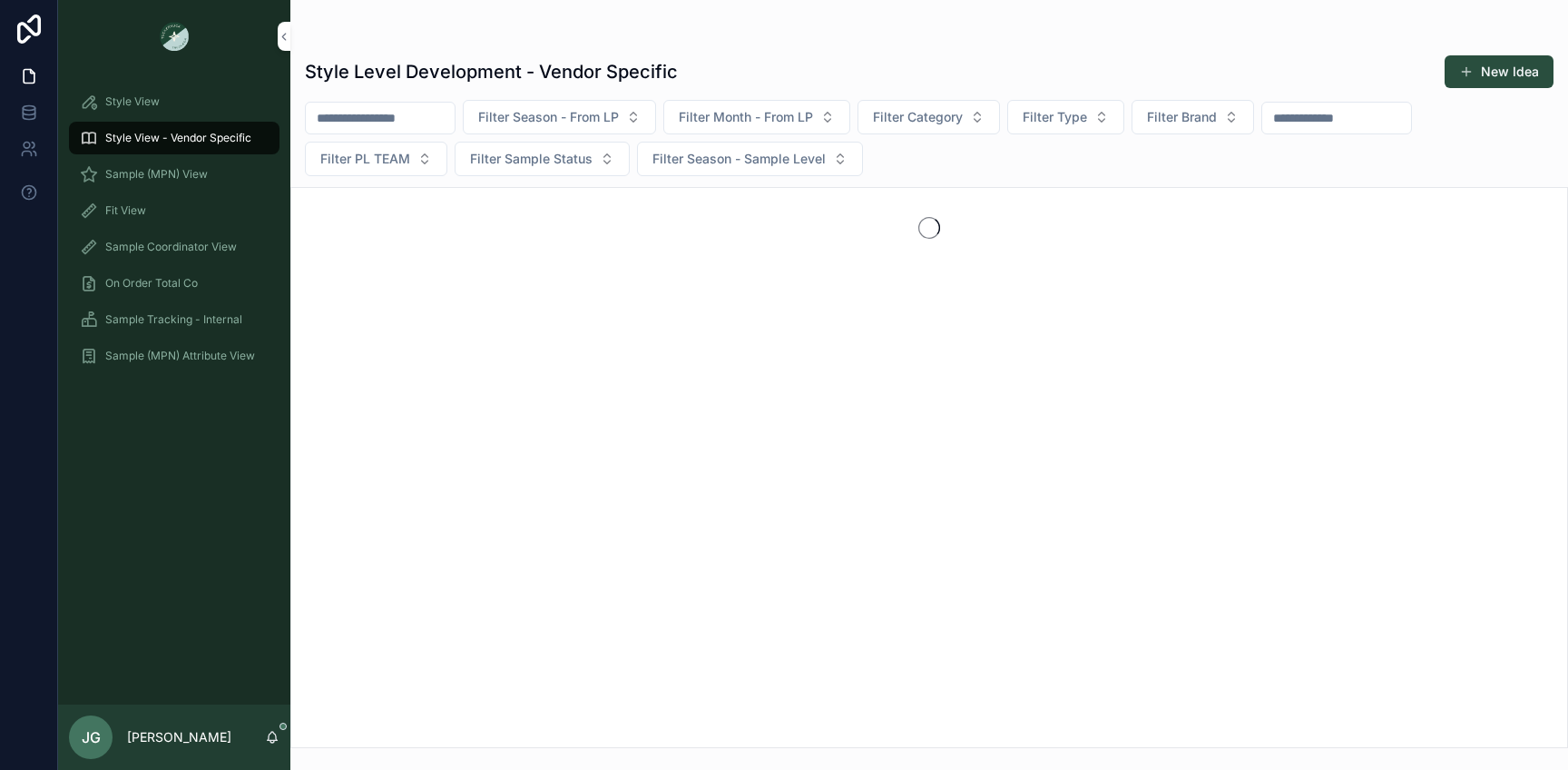
click at [186, 106] on div "Style View" at bounding box center [174, 102] width 189 height 29
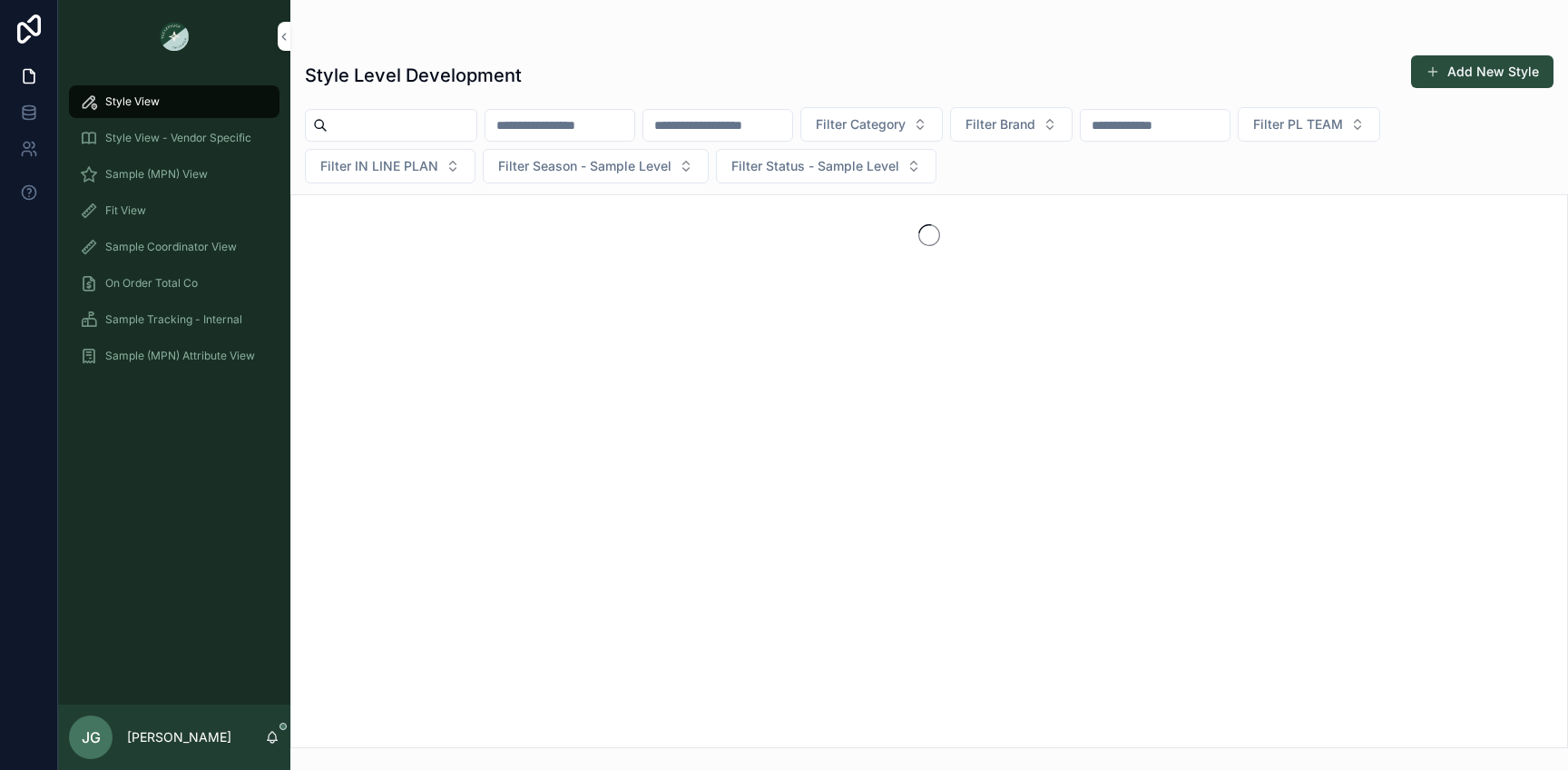
click at [189, 131] on span "Style View - Vendor Specific" at bounding box center [178, 138] width 146 height 15
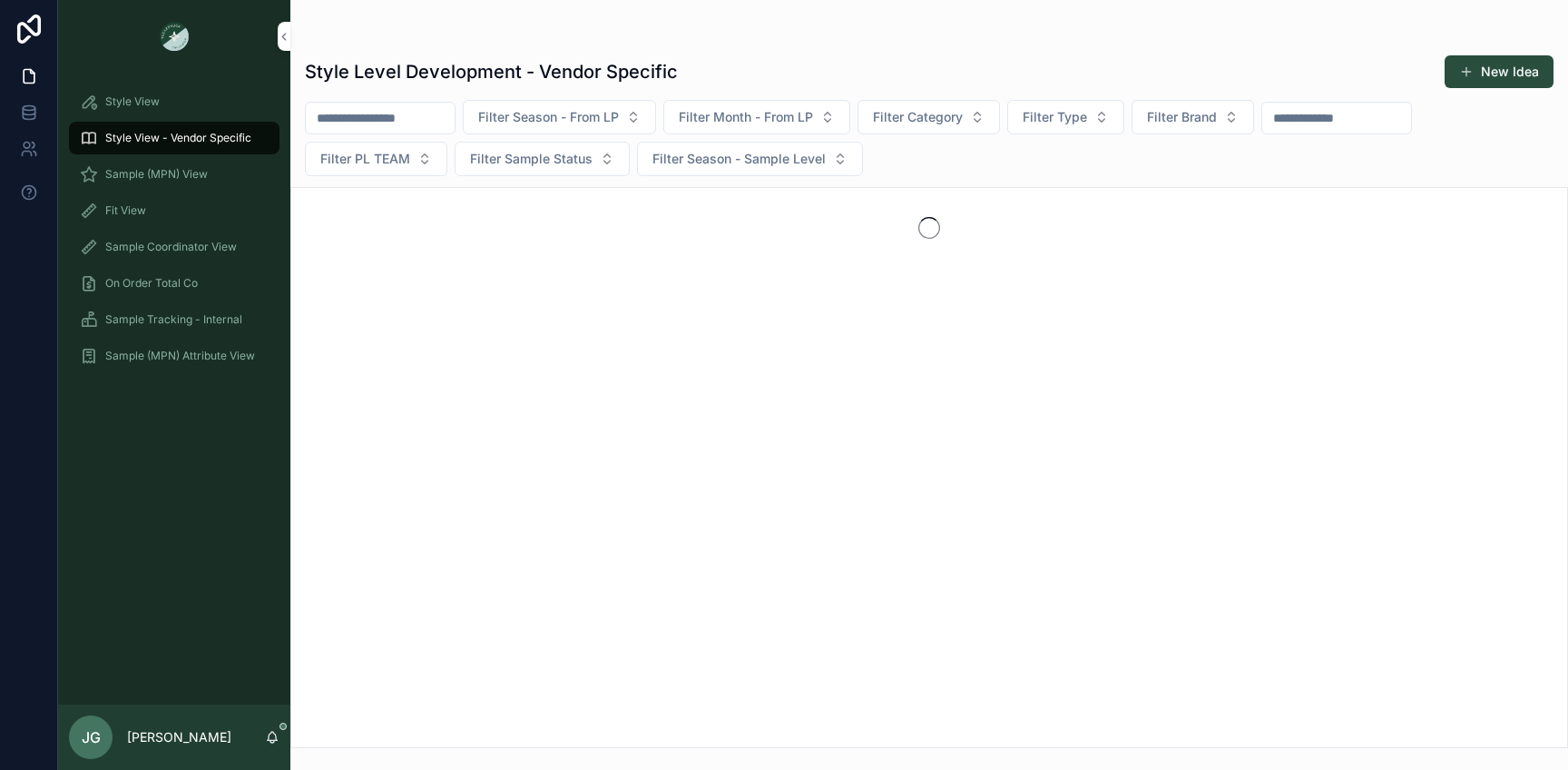
click at [212, 180] on div "Sample (MPN) View" at bounding box center [174, 174] width 189 height 29
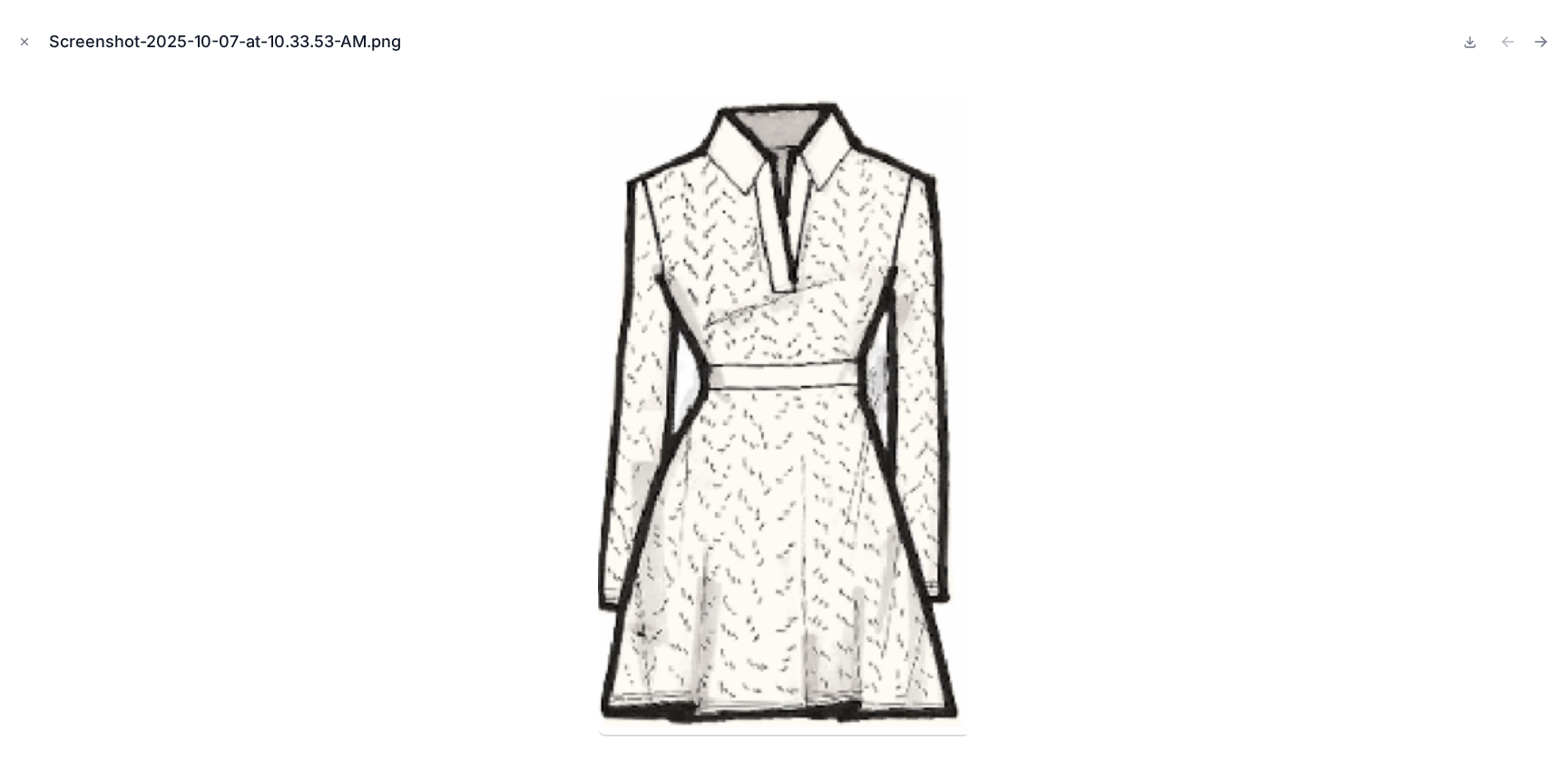
scroll to position [1721, 0]
click at [32, 34] on button "Close modal" at bounding box center [25, 42] width 20 height 20
